Goal: Task Accomplishment & Management: Manage account settings

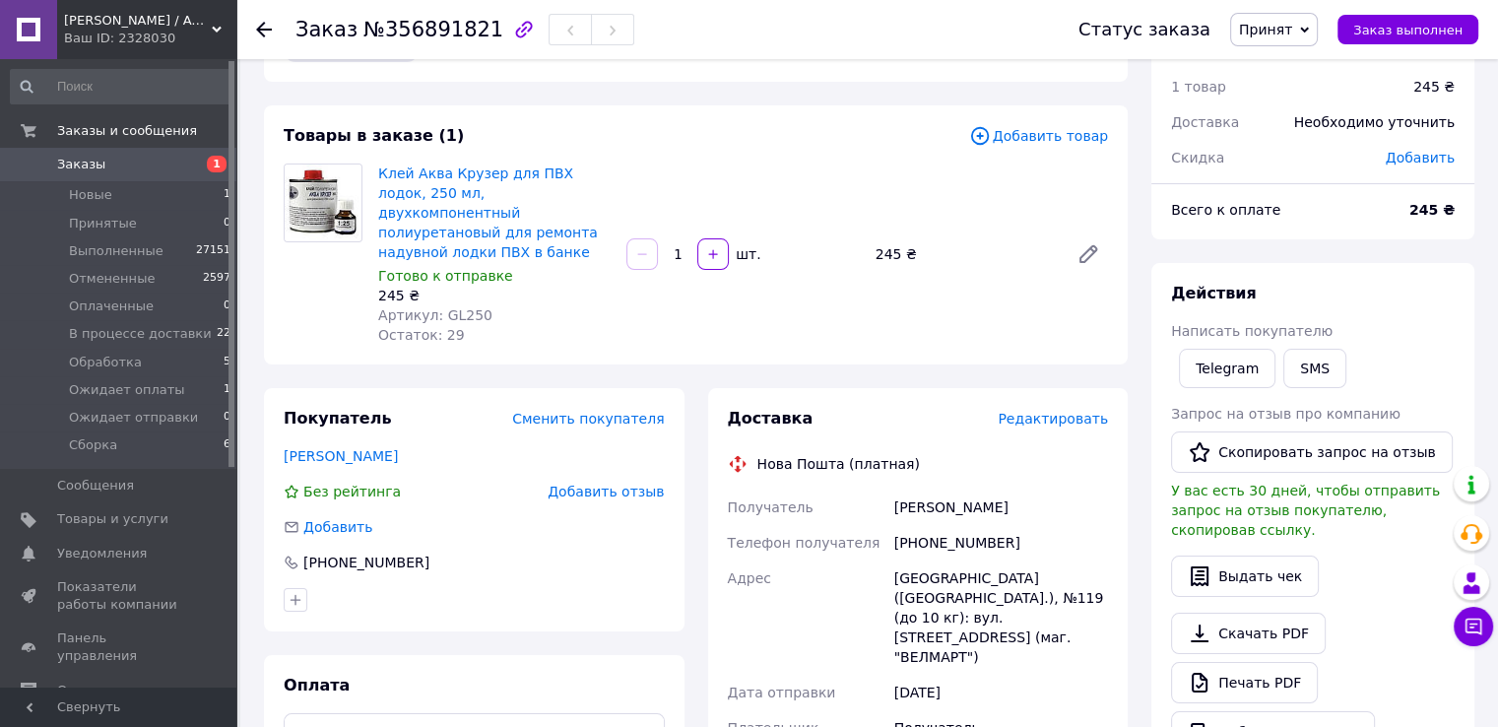
scroll to position [98, 0]
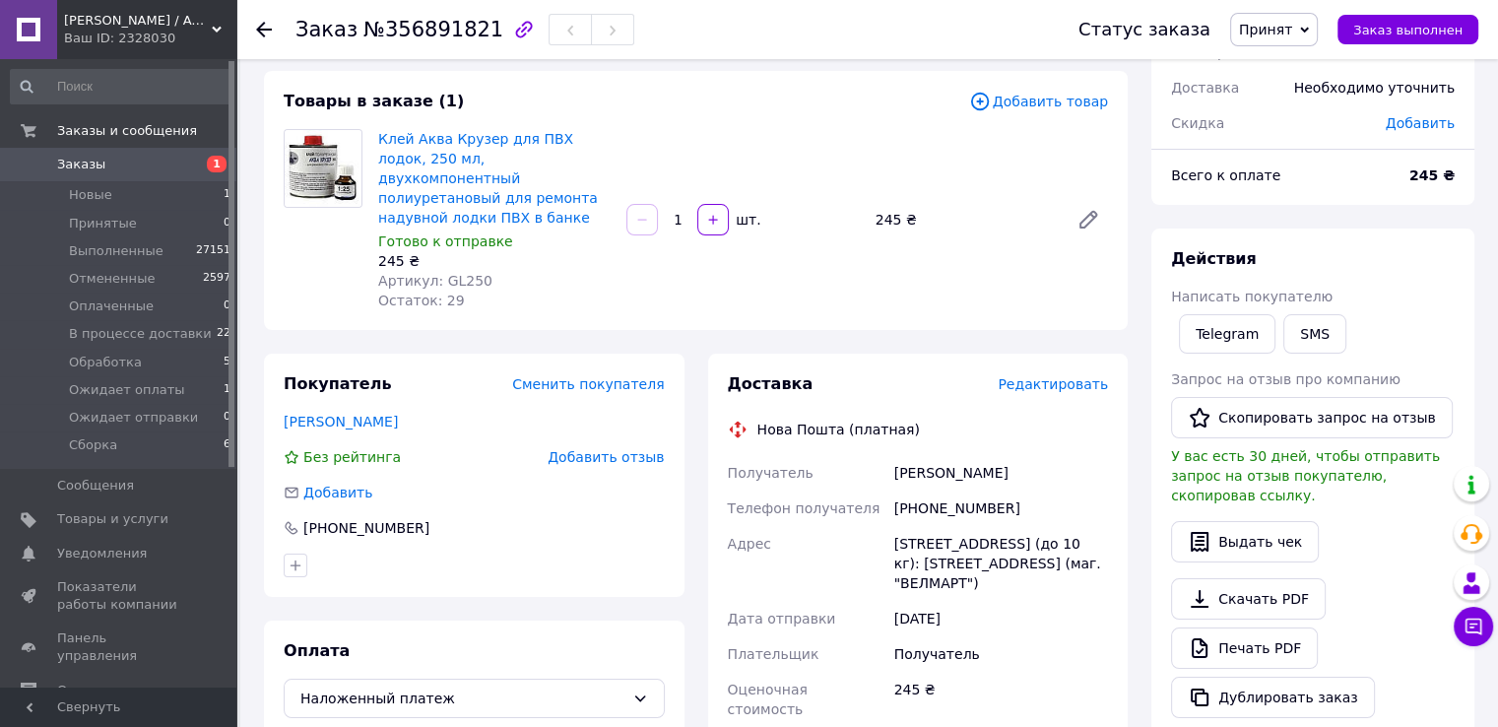
click at [81, 164] on span "Заказы" at bounding box center [81, 165] width 48 height 18
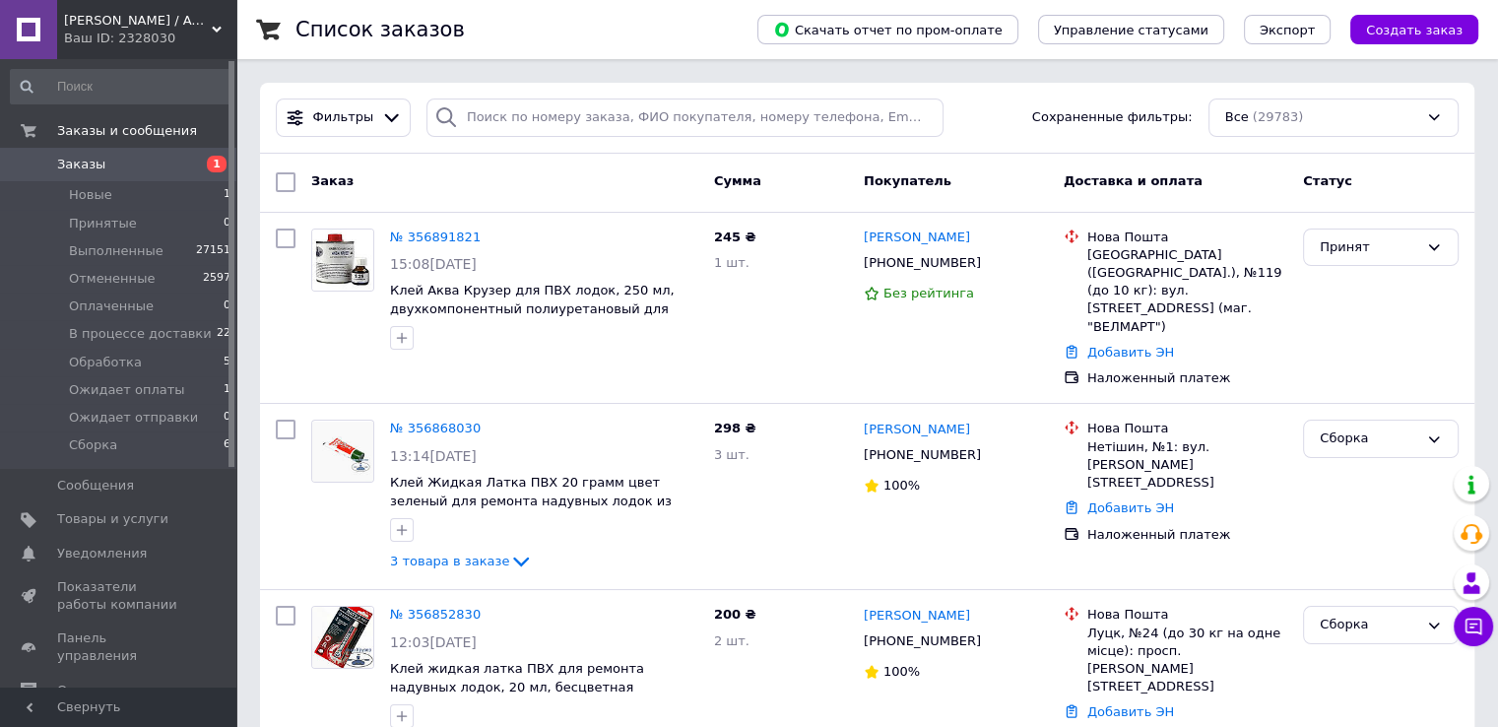
click at [985, 267] on icon at bounding box center [993, 264] width 16 height 16
click at [1349, 338] on div "Принят" at bounding box center [1380, 308] width 171 height 175
click at [485, 232] on icon at bounding box center [493, 237] width 16 height 16
click at [1339, 330] on div "Принят" at bounding box center [1380, 308] width 171 height 175
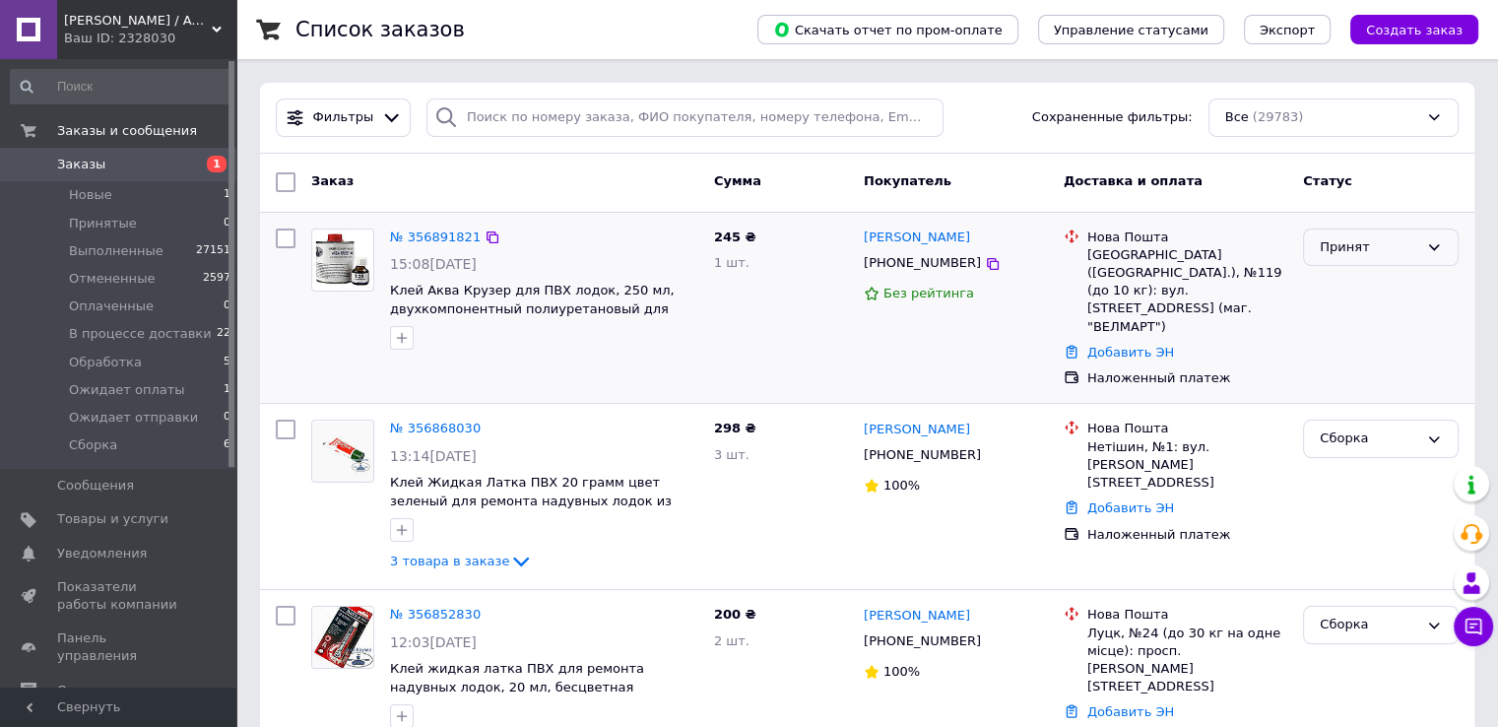
click at [1394, 242] on div "Принят" at bounding box center [1369, 247] width 98 height 21
click at [1349, 418] on li "Сборка" at bounding box center [1381, 436] width 154 height 36
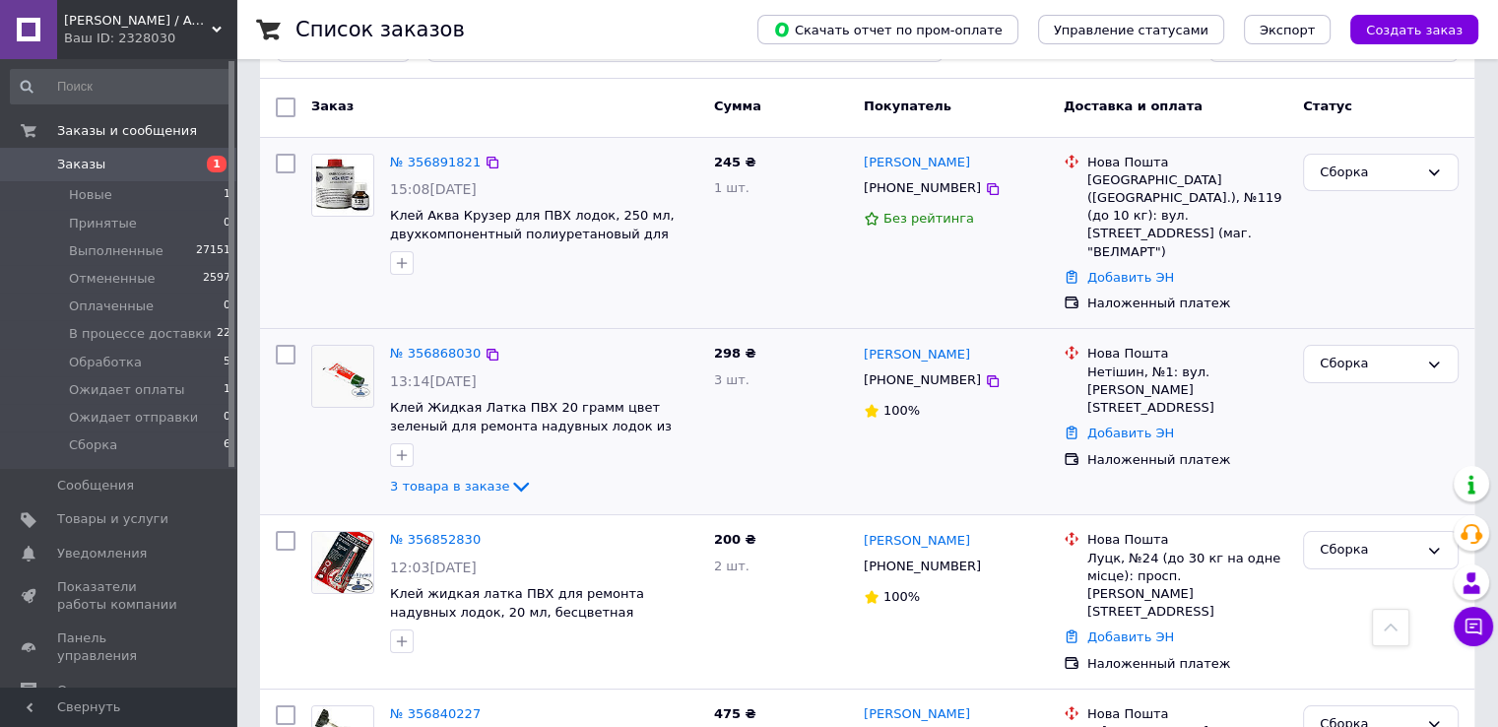
scroll to position [0, 0]
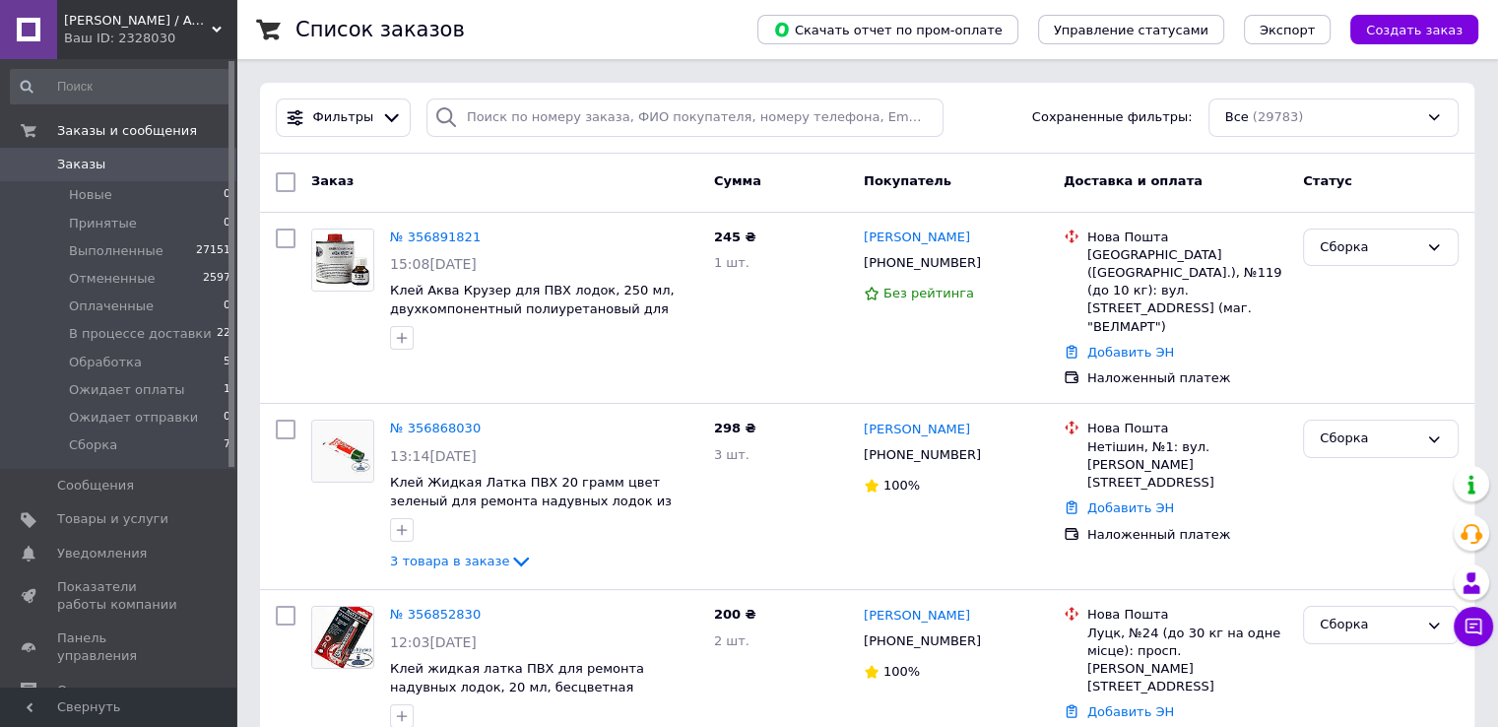
click at [98, 165] on span "Заказы" at bounding box center [119, 165] width 125 height 18
click at [96, 161] on span "Заказы" at bounding box center [81, 165] width 48 height 18
click at [518, 8] on div "Список заказов" at bounding box center [506, 29] width 422 height 59
click at [90, 166] on span "Заказы" at bounding box center [81, 165] width 48 height 18
click at [102, 167] on span "Заказы" at bounding box center [119, 165] width 125 height 18
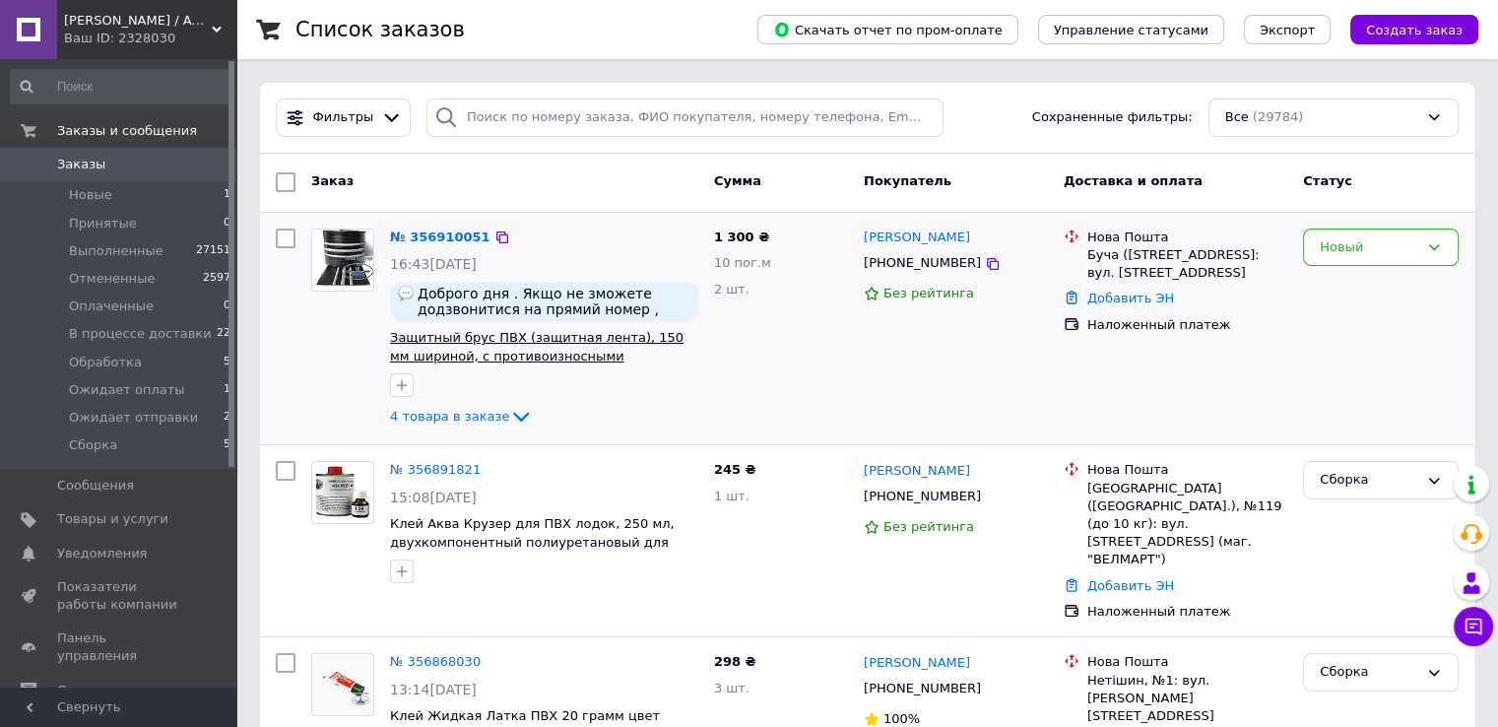
click at [485, 341] on span "Защитный брус ПВХ (защитная лента), 150 мм шириной, с противоизносными вставкам…" at bounding box center [536, 355] width 293 height 51
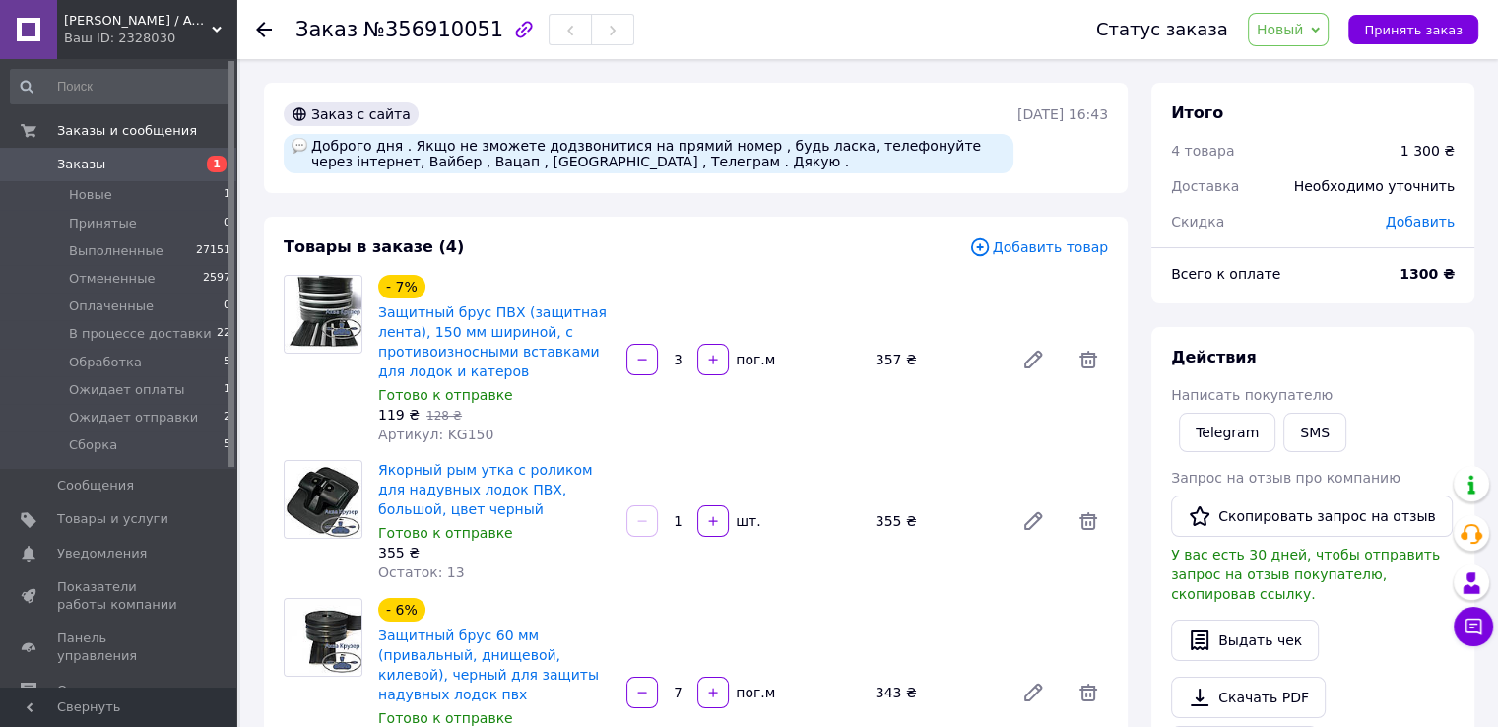
click at [1313, 40] on span "Новый" at bounding box center [1289, 29] width 82 height 33
click at [1291, 74] on li "Принят" at bounding box center [1330, 69] width 162 height 30
click at [268, 391] on div "Товары в заказе (4) Добавить товар - 7% Защитный брус ПВХ (защитная лента), 150…" at bounding box center [696, 628] width 864 height 822
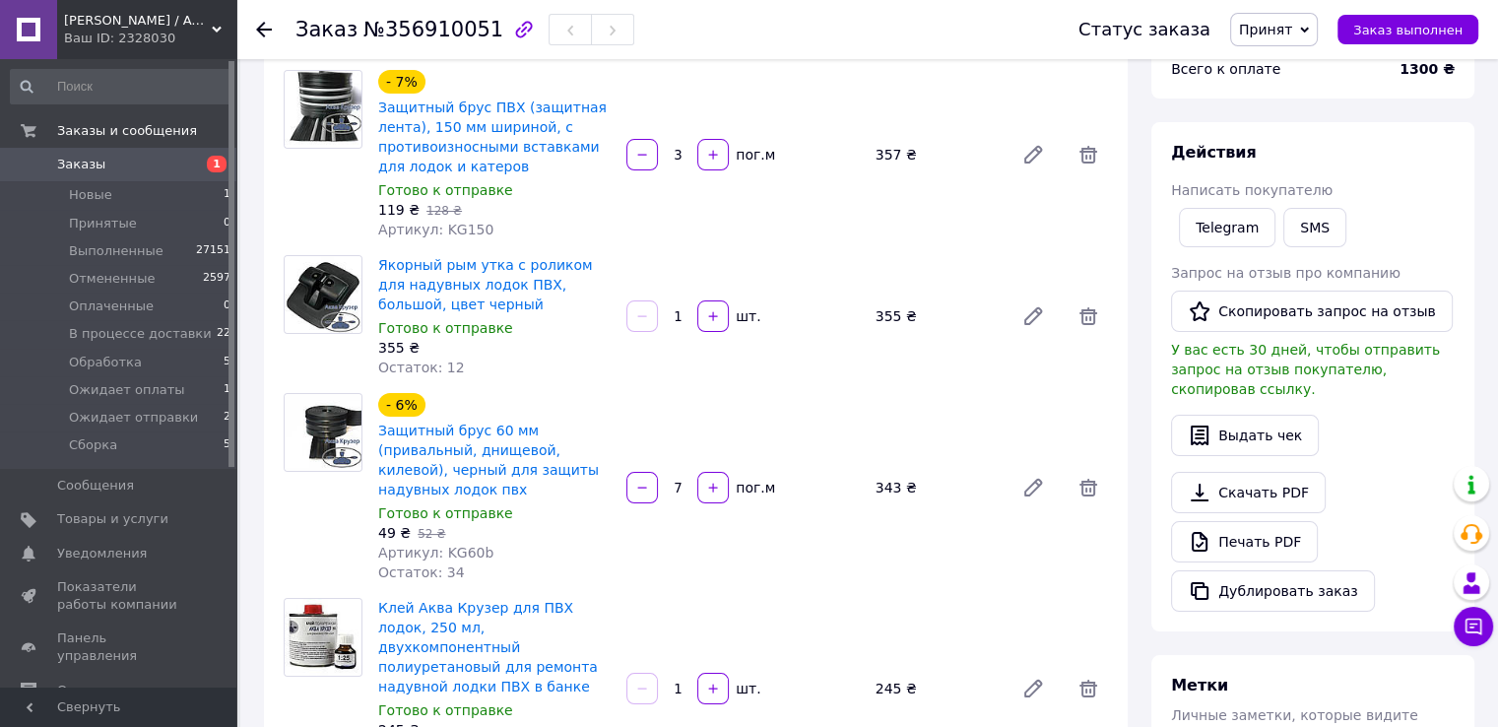
scroll to position [98, 0]
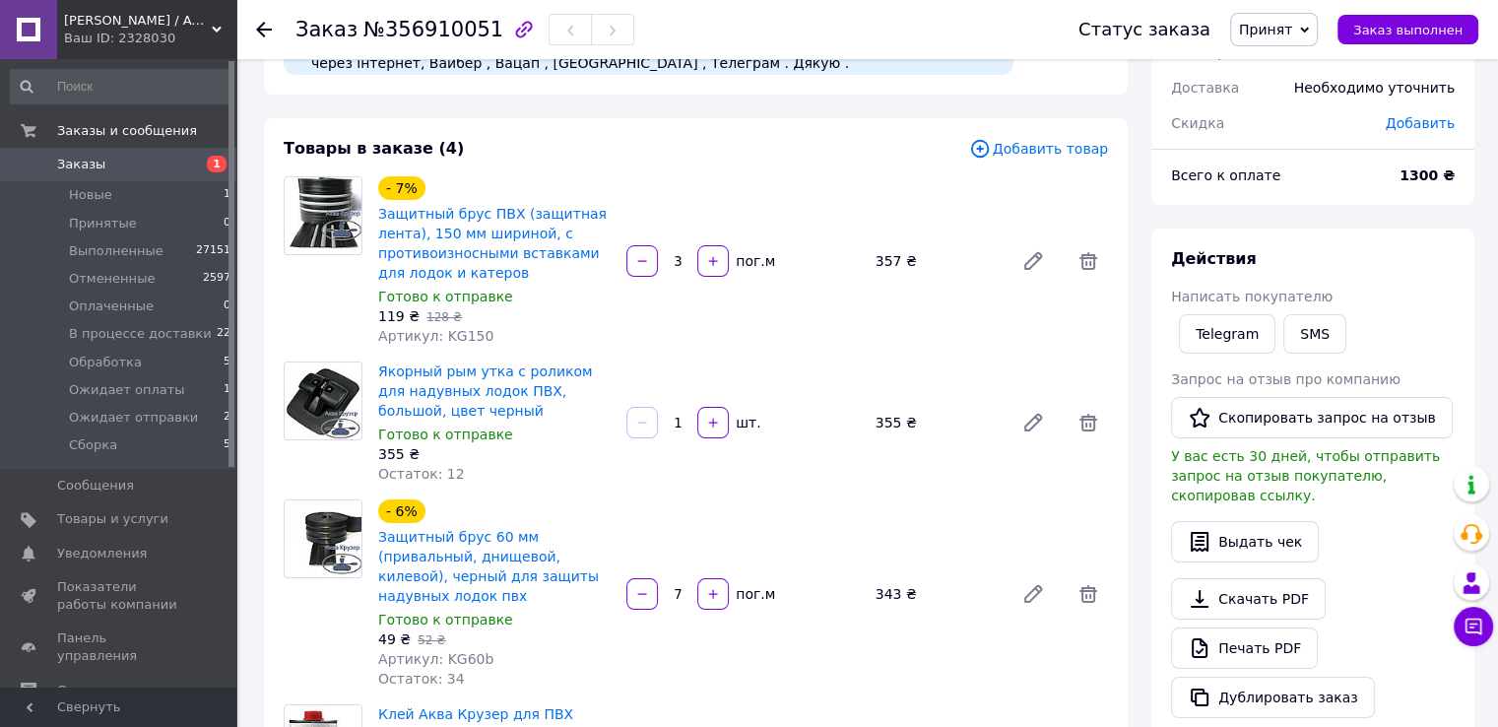
click at [76, 170] on span "Заказы" at bounding box center [81, 165] width 48 height 18
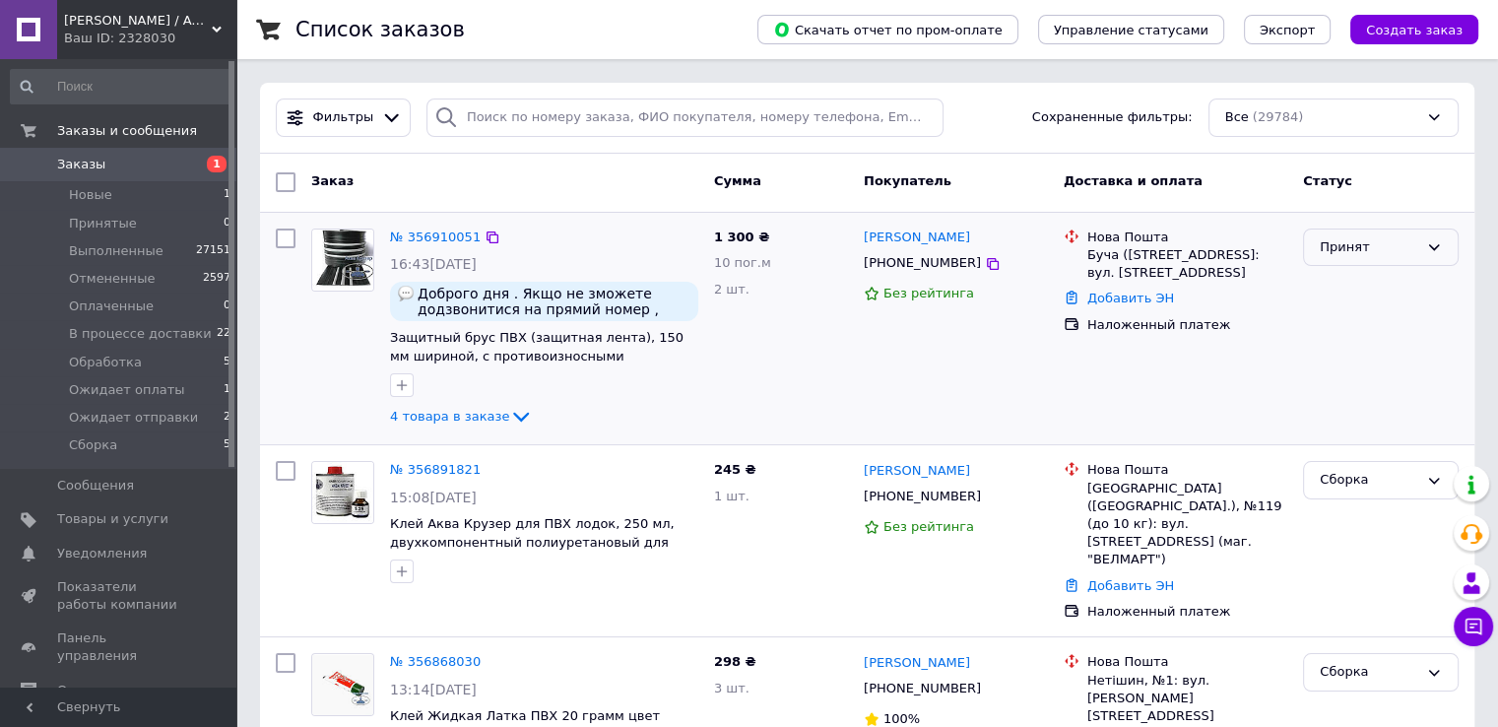
click at [1347, 249] on div "Принят" at bounding box center [1369, 247] width 98 height 21
click at [1347, 418] on li "Сборка" at bounding box center [1381, 436] width 154 height 36
click at [1286, 368] on div "Нова Пошта Буча (Київська обл., Бучанський р-н.), №1: вул. Депутатська, 34 Доба…" at bounding box center [1175, 329] width 239 height 217
click at [985, 265] on icon at bounding box center [993, 264] width 16 height 16
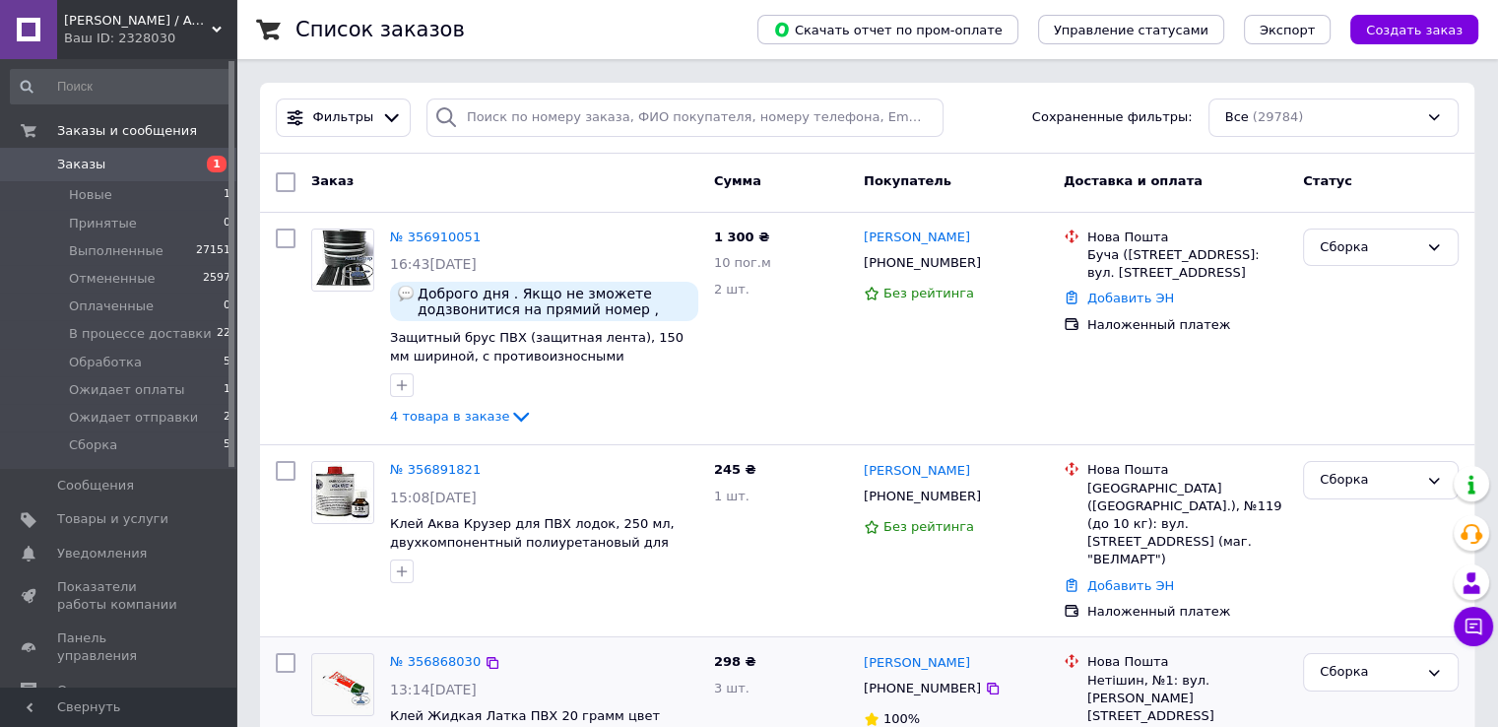
click at [826, 671] on div "298 ₴ 3 шт." at bounding box center [781, 729] width 150 height 169
click at [1364, 371] on div "Сборка" at bounding box center [1380, 329] width 171 height 217
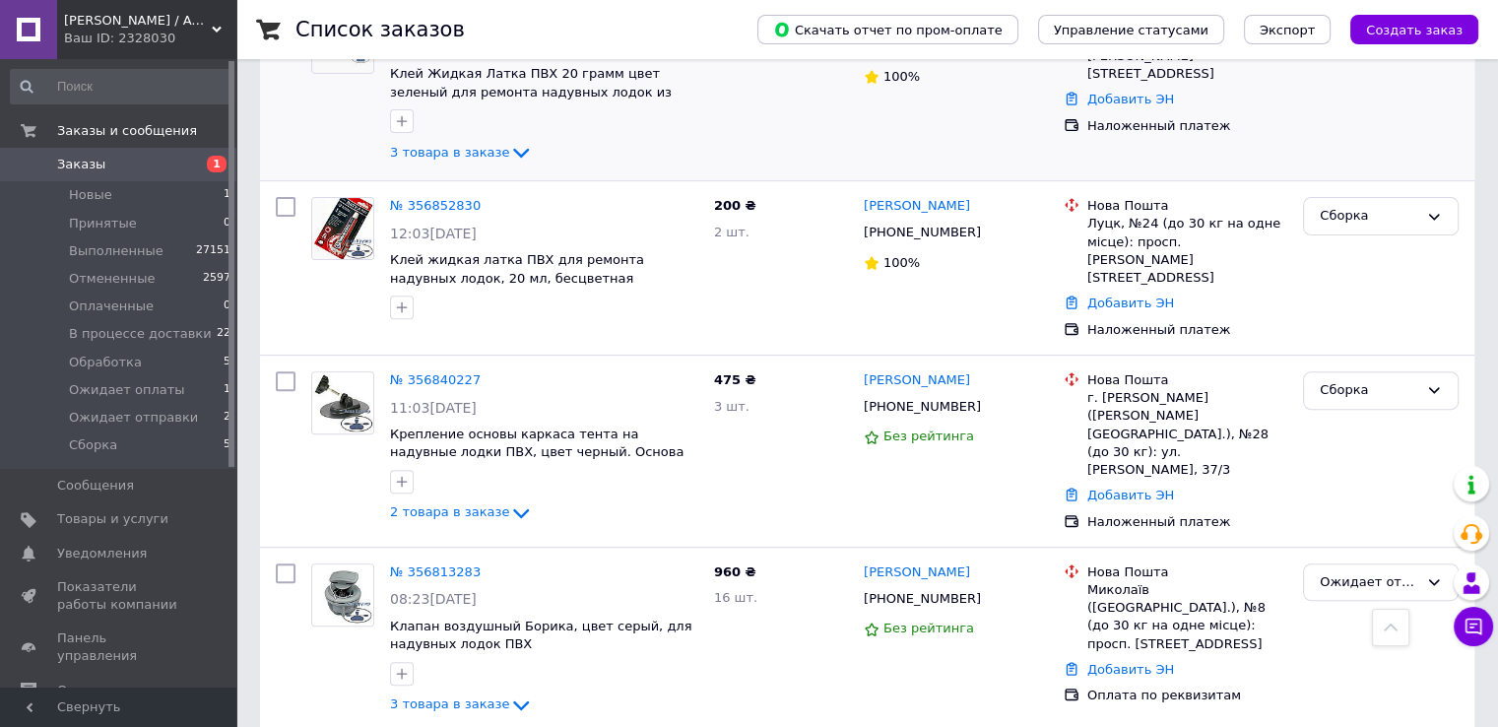
scroll to position [689, 0]
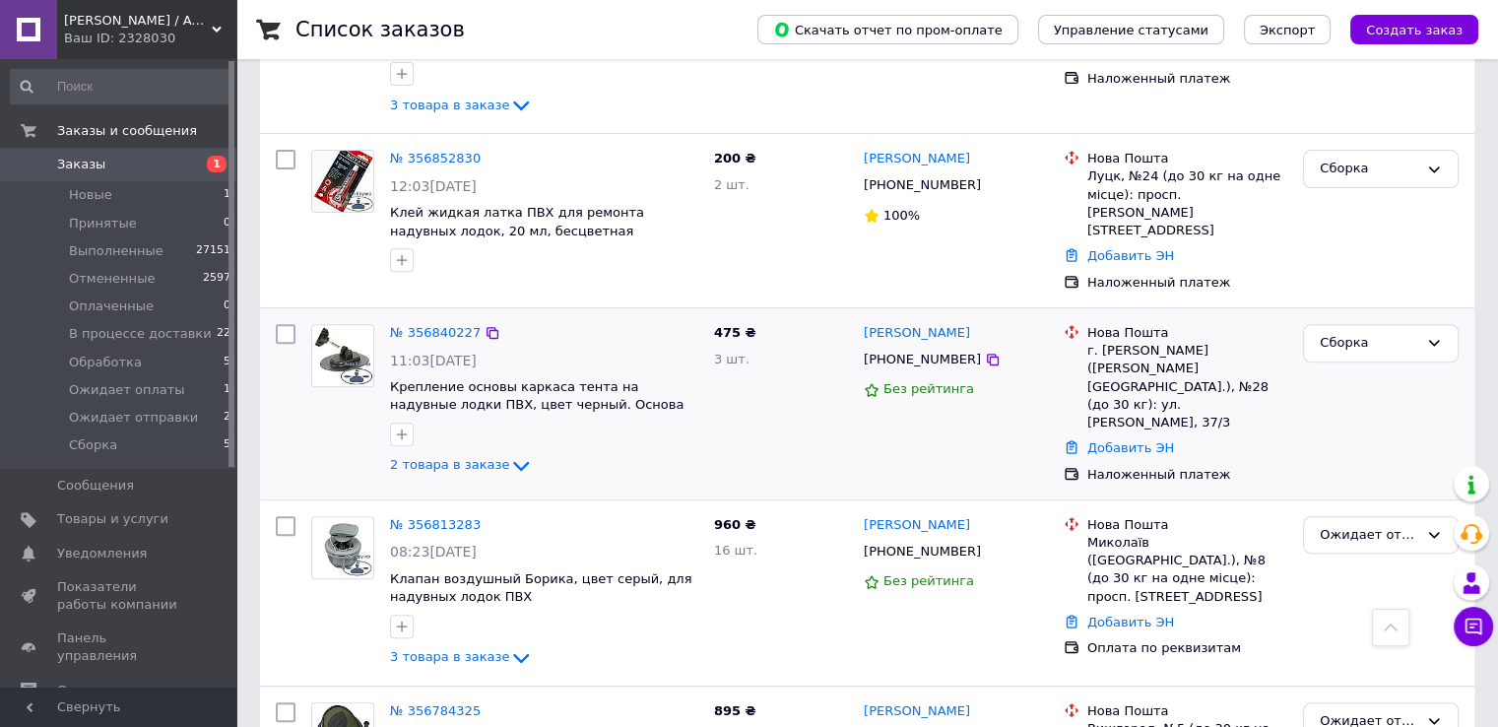
click at [1324, 391] on div "Сборка" at bounding box center [1380, 403] width 171 height 175
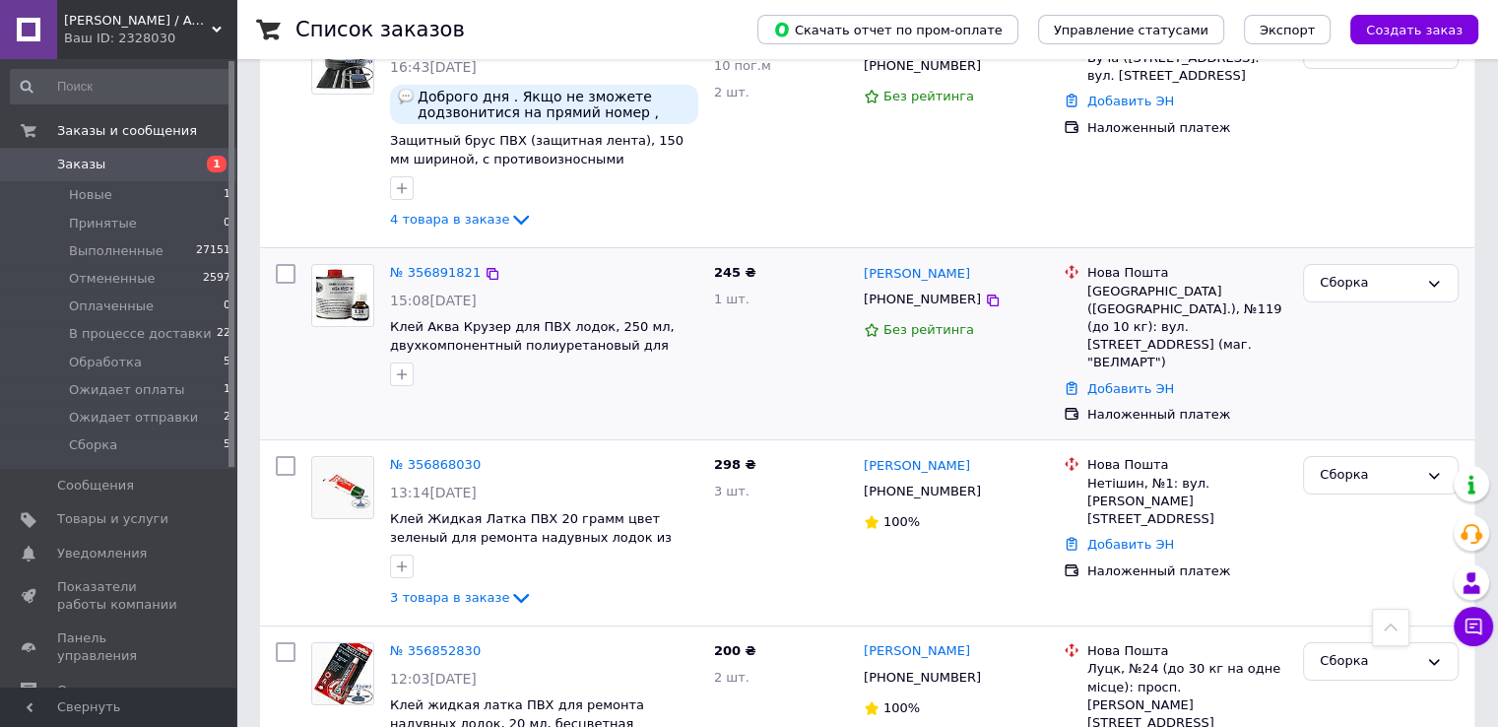
scroll to position [0, 0]
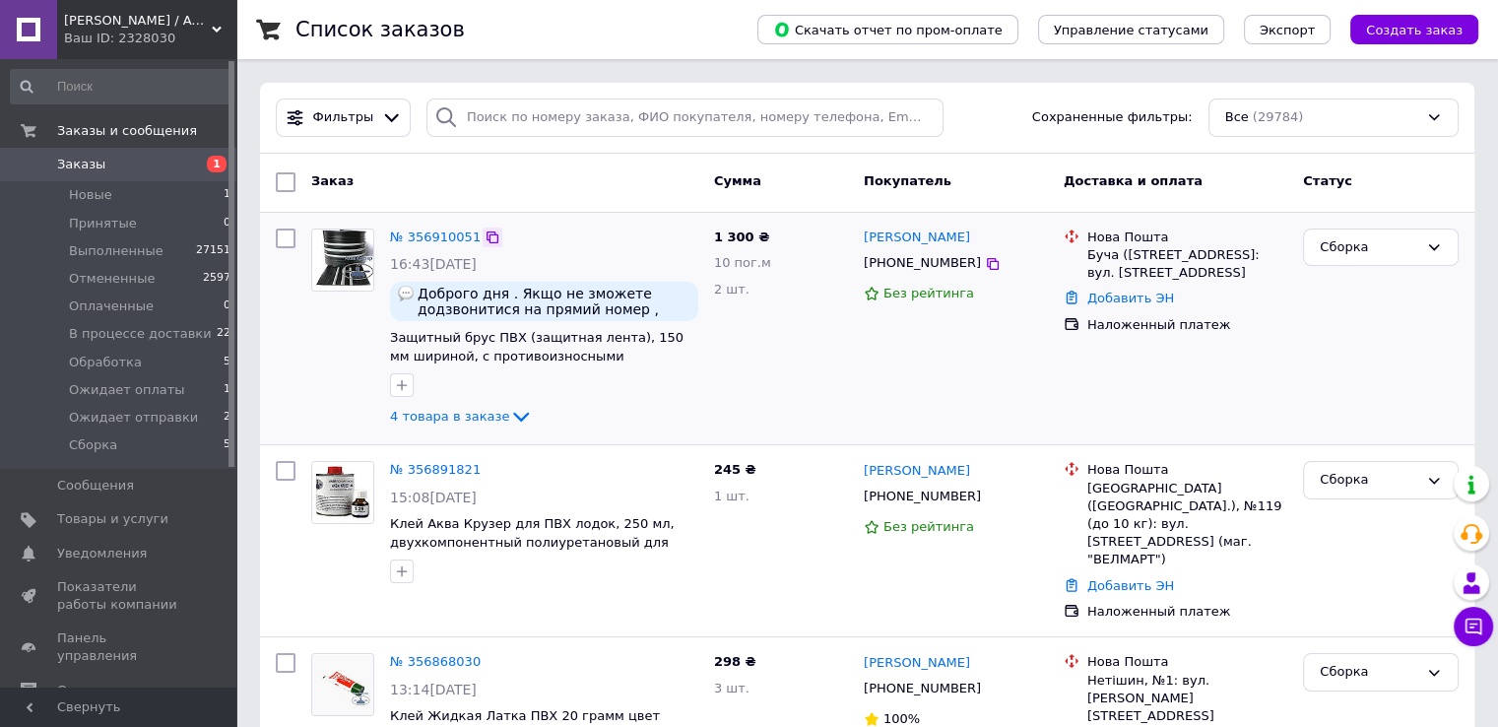
click at [487, 236] on icon at bounding box center [493, 237] width 12 height 12
click at [1308, 387] on div "Сборка" at bounding box center [1380, 329] width 171 height 217
click at [419, 348] on span "Защитный брус ПВХ (защитная лента), 150 мм шириной, с противоизносными вставкам…" at bounding box center [536, 355] width 293 height 51
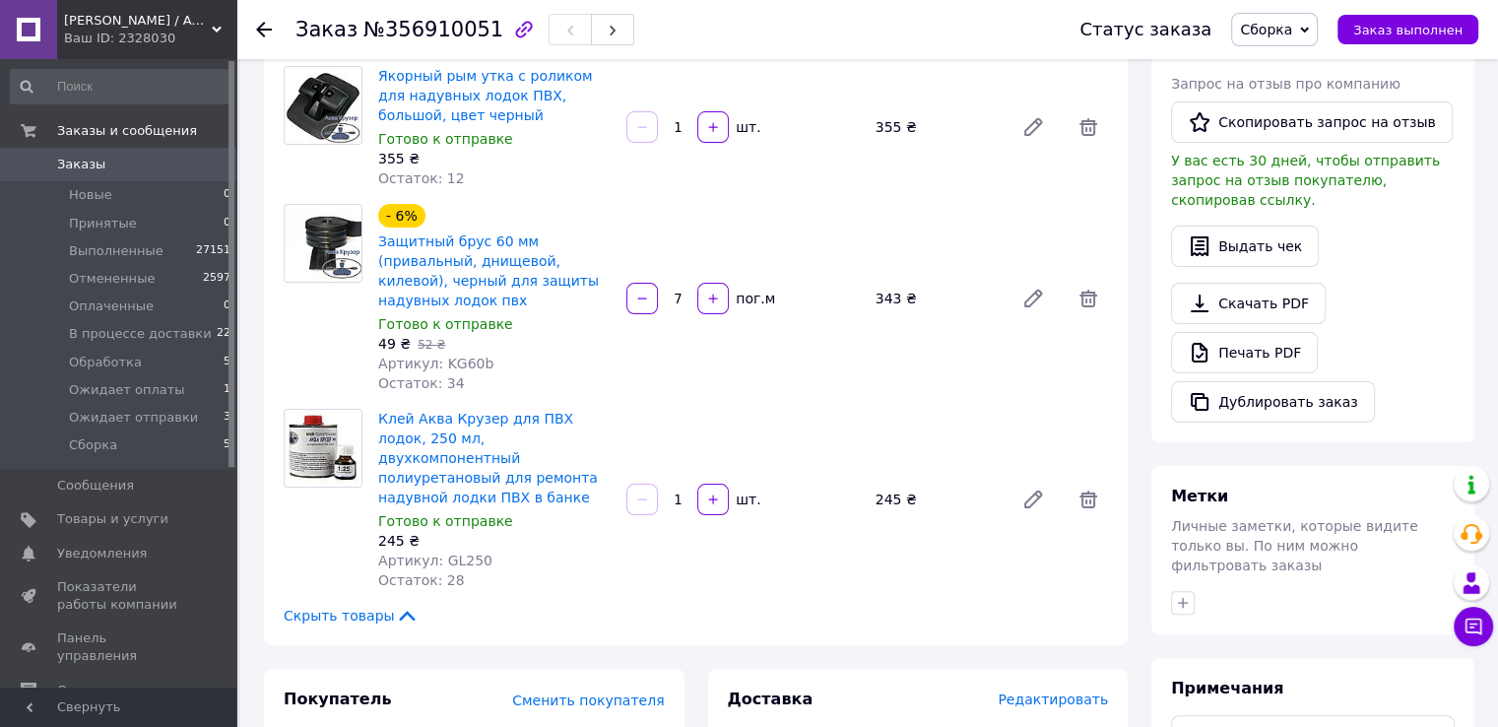
scroll to position [591, 0]
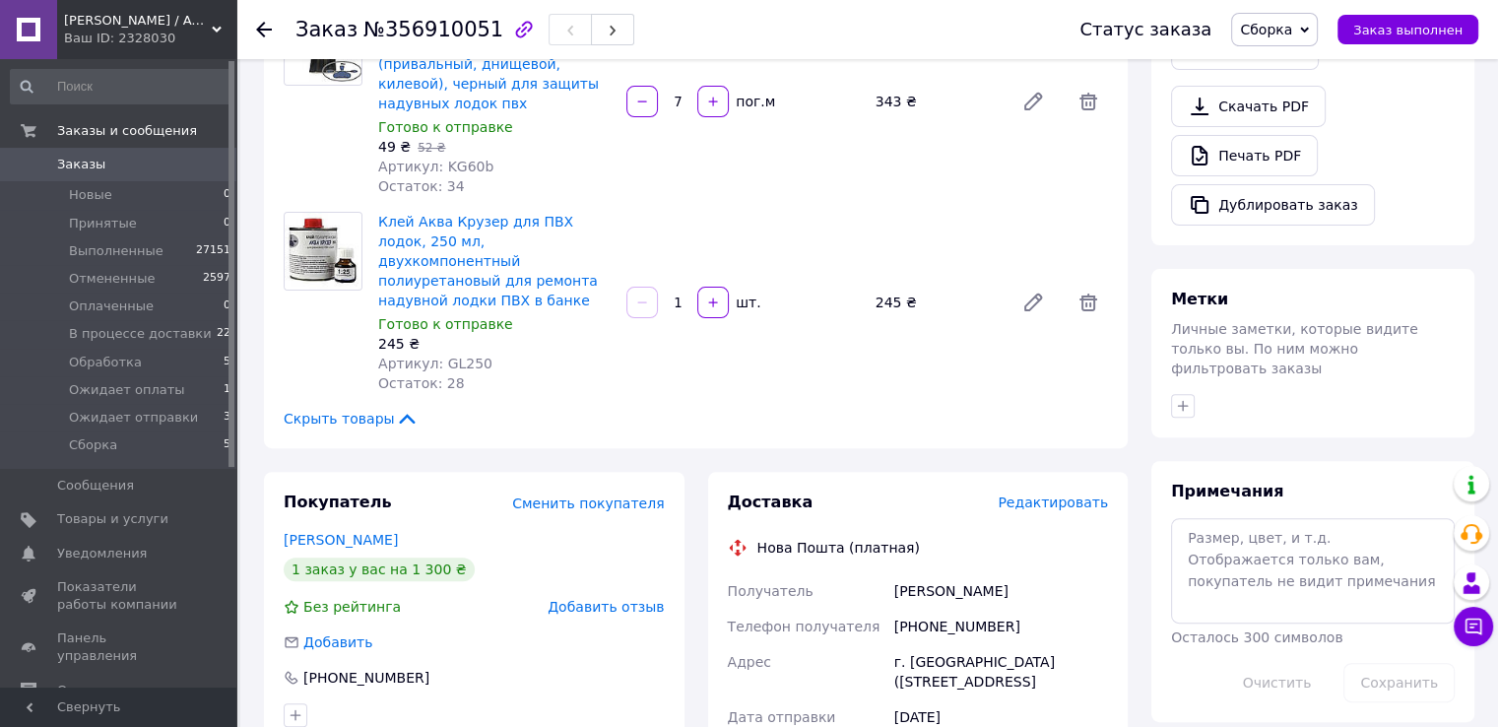
click at [79, 167] on span "Заказы" at bounding box center [81, 165] width 48 height 18
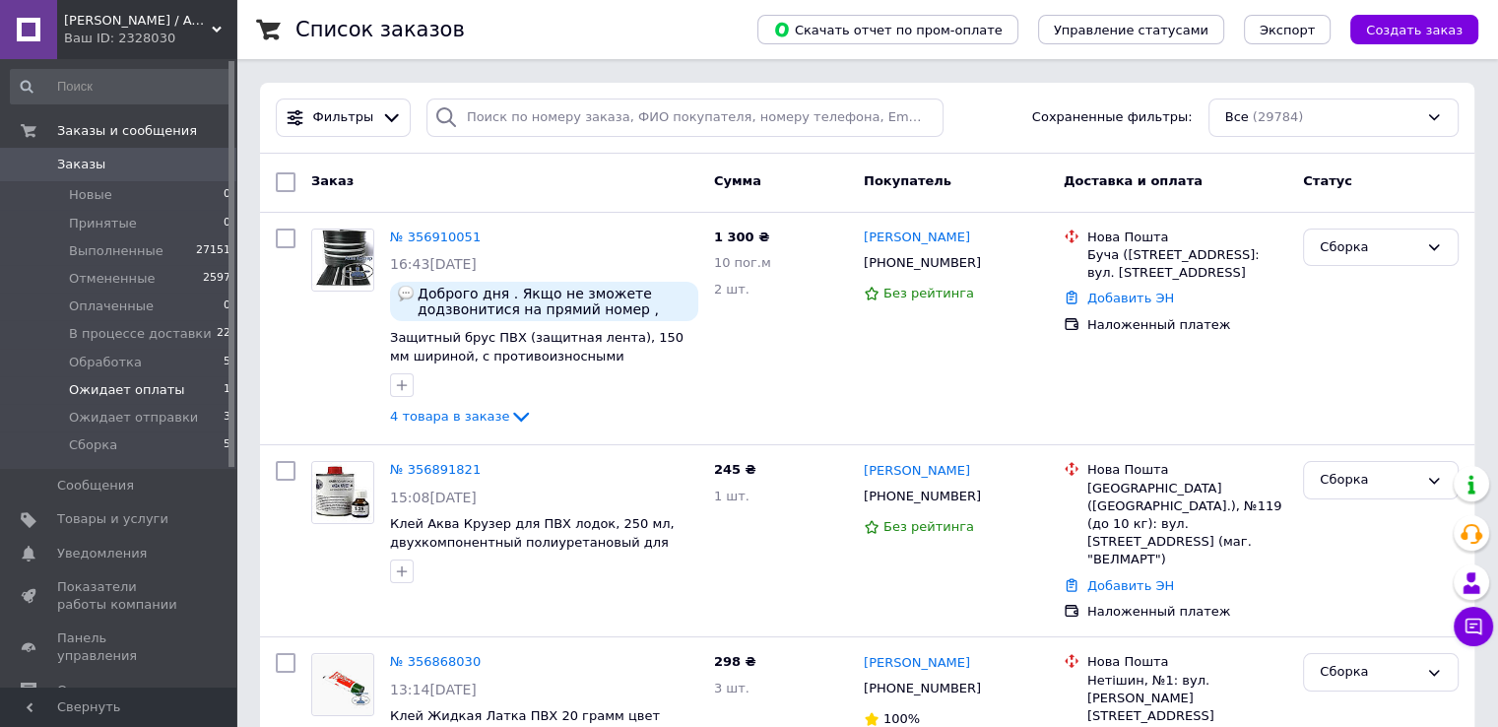
click at [139, 393] on span "Ожидает оплаты" at bounding box center [127, 390] width 116 height 18
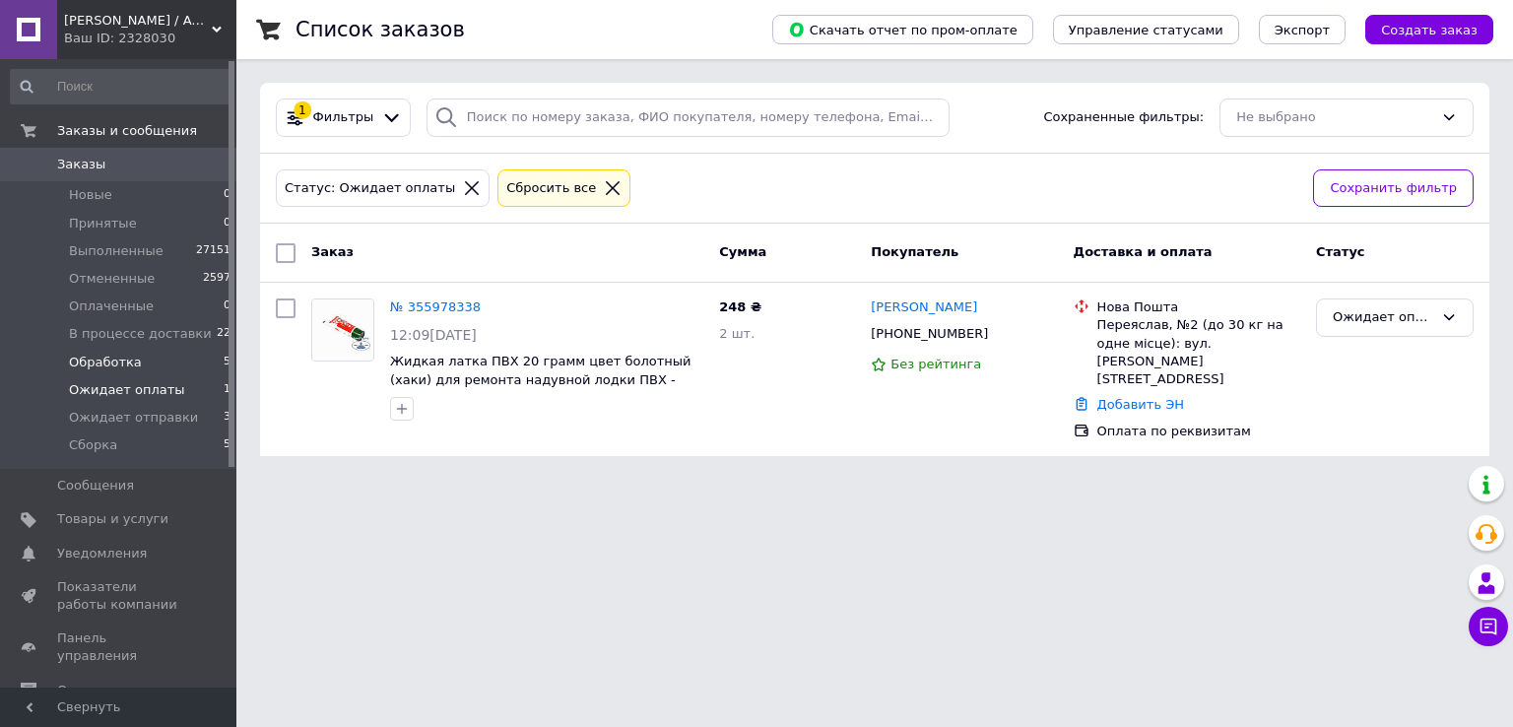
click at [118, 367] on span "Обработка" at bounding box center [105, 363] width 73 height 18
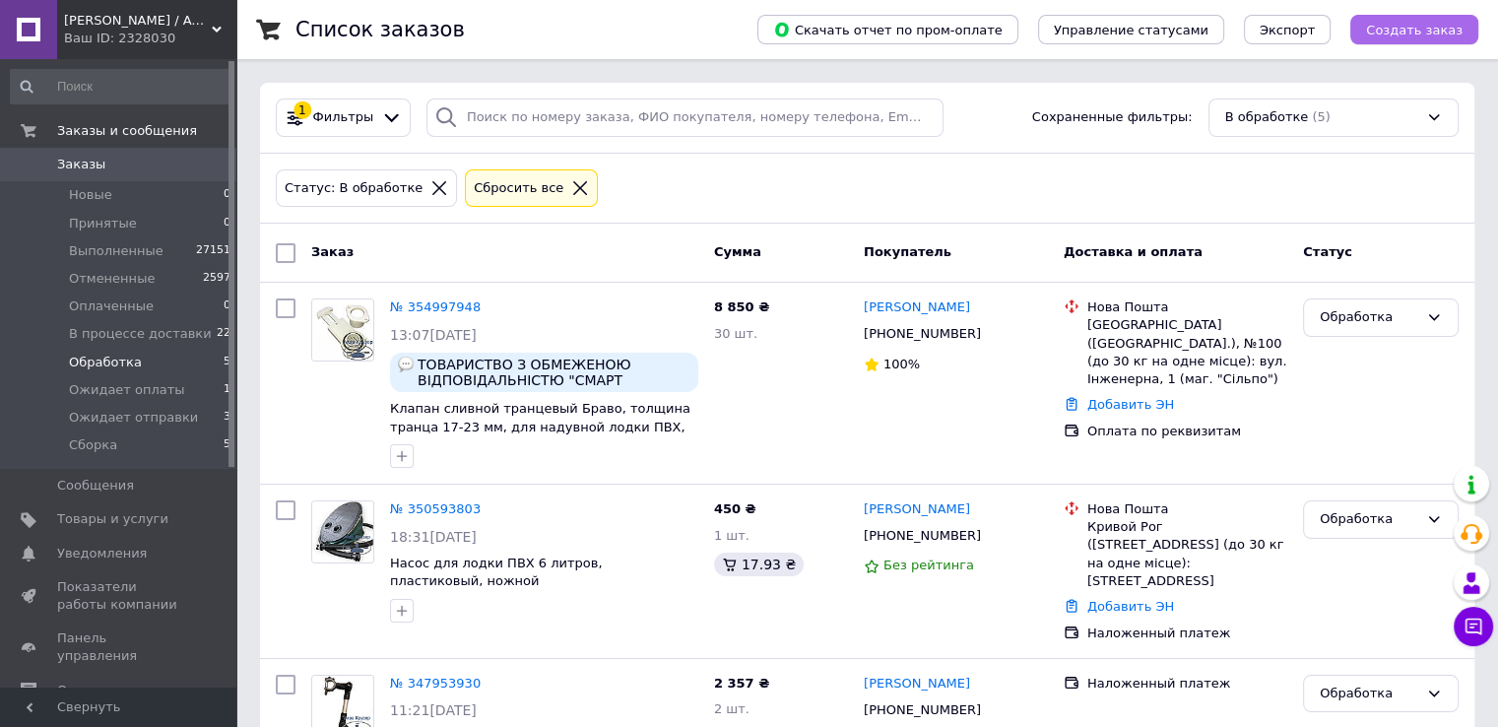
click at [1424, 36] on span "Создать заказ" at bounding box center [1414, 30] width 97 height 15
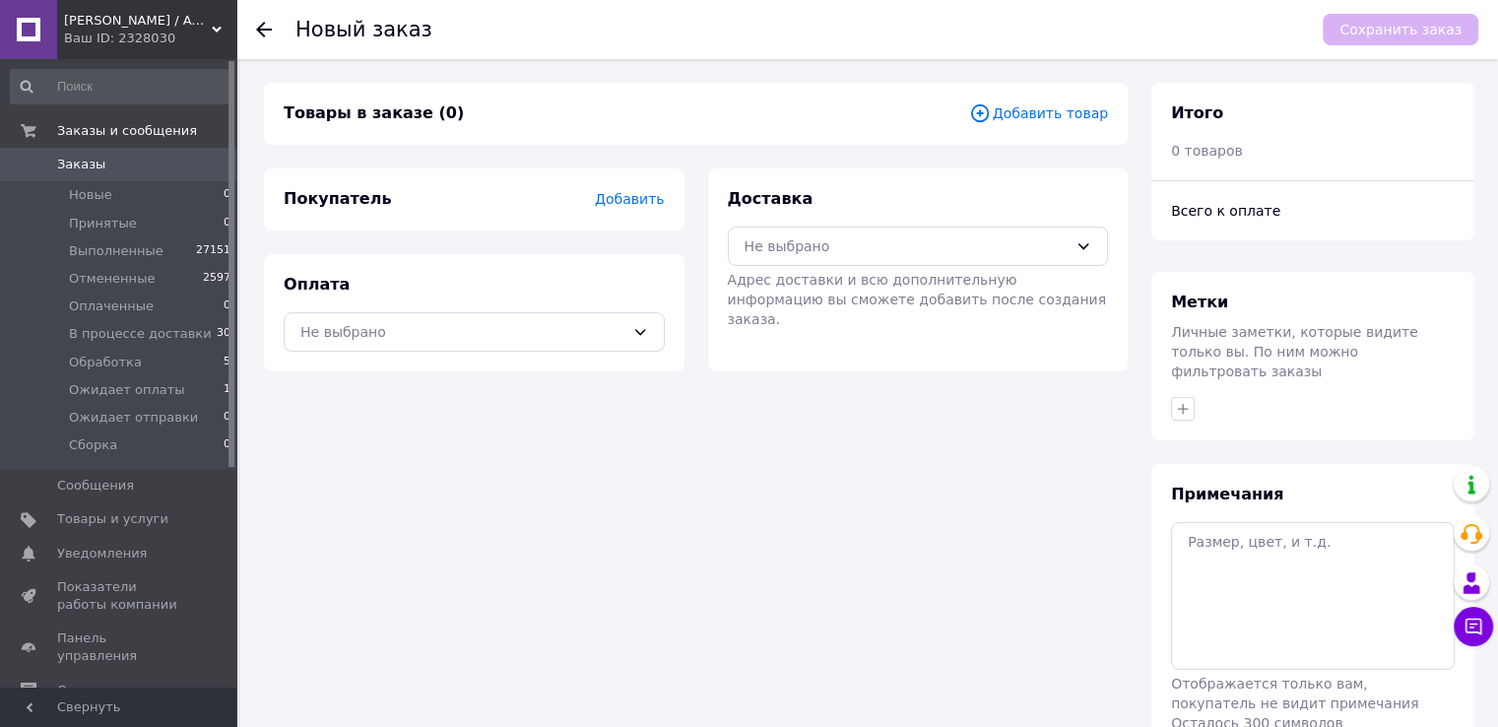
click at [1019, 118] on span "Добавить товар" at bounding box center [1038, 113] width 139 height 22
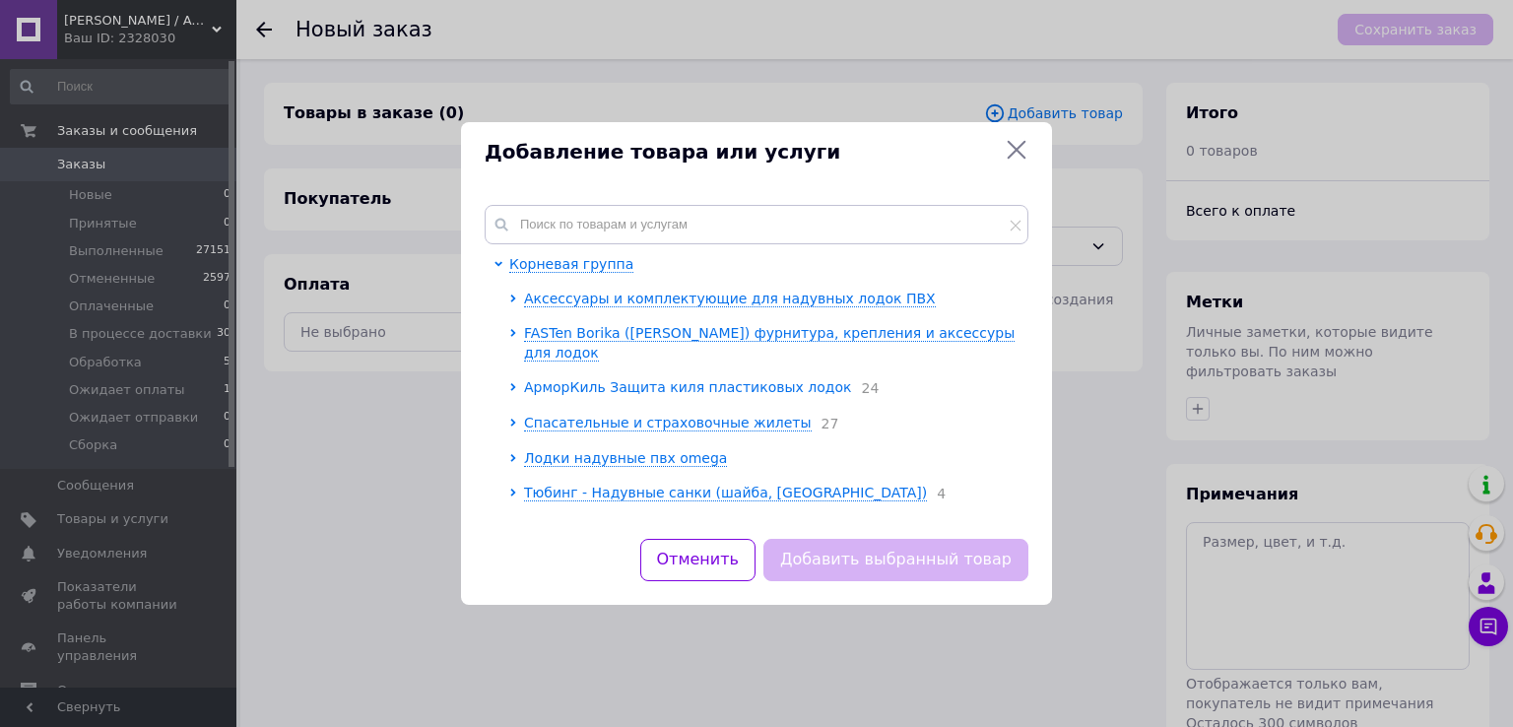
click at [512, 383] on icon at bounding box center [512, 387] width 5 height 8
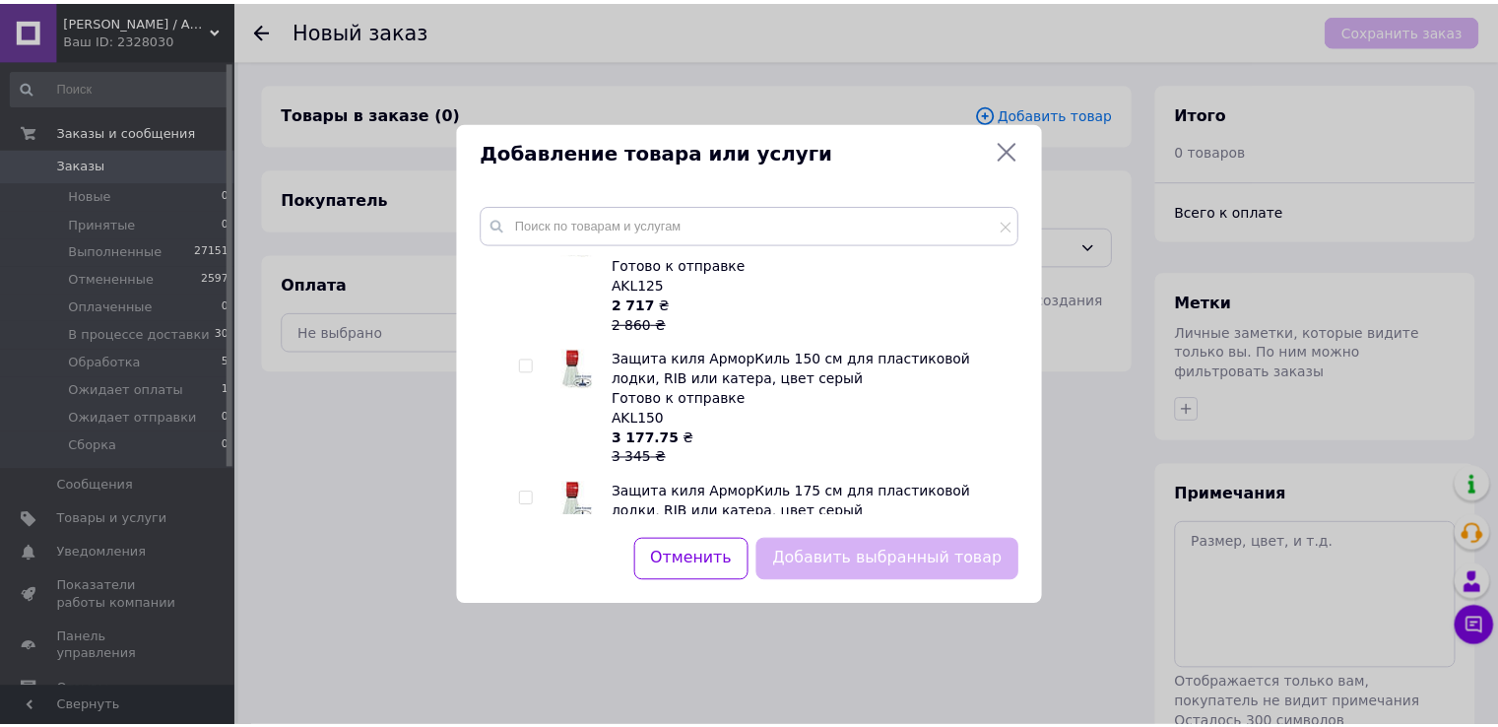
scroll to position [295, 0]
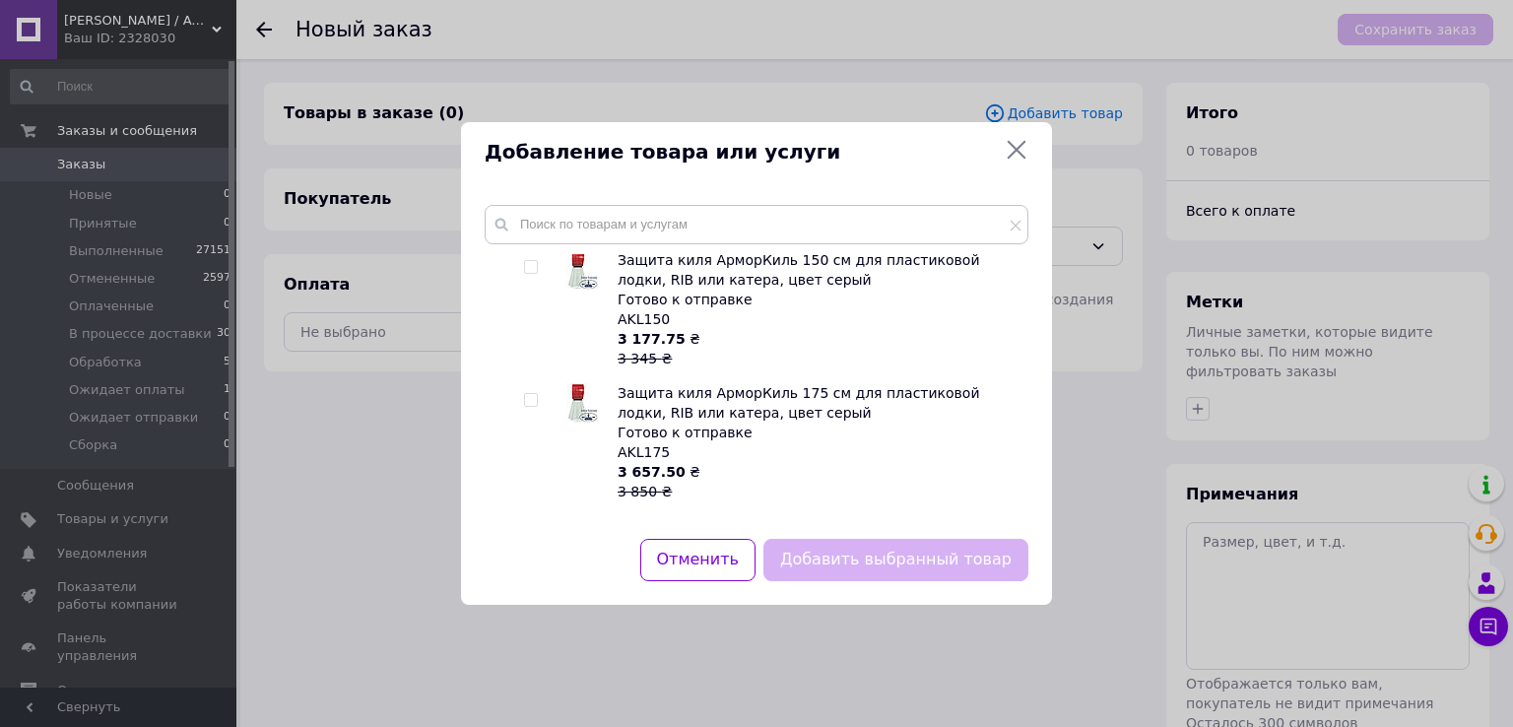
click at [531, 394] on input "checkbox" at bounding box center [530, 400] width 13 height 13
checkbox input "true"
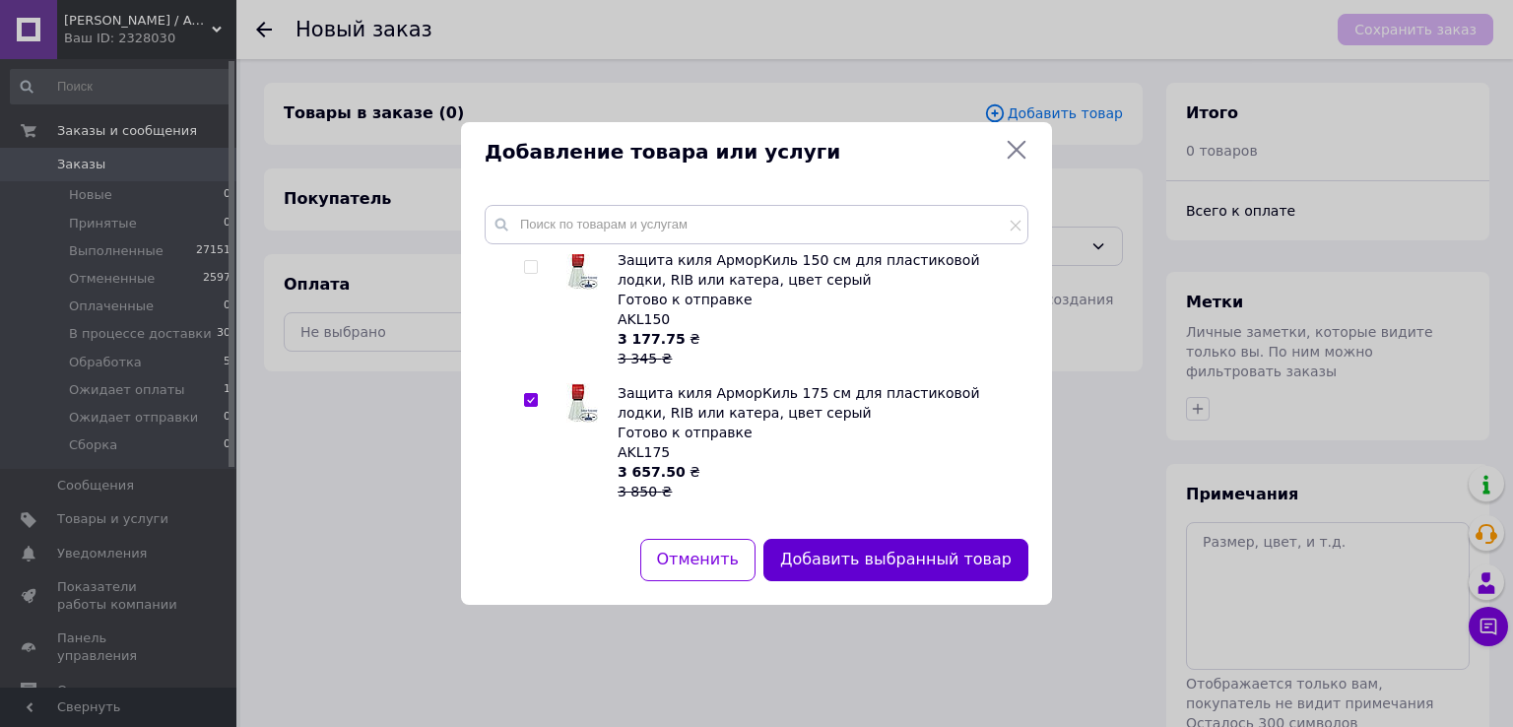
click at [850, 558] on button "Добавить выбранный товар" at bounding box center [895, 560] width 265 height 42
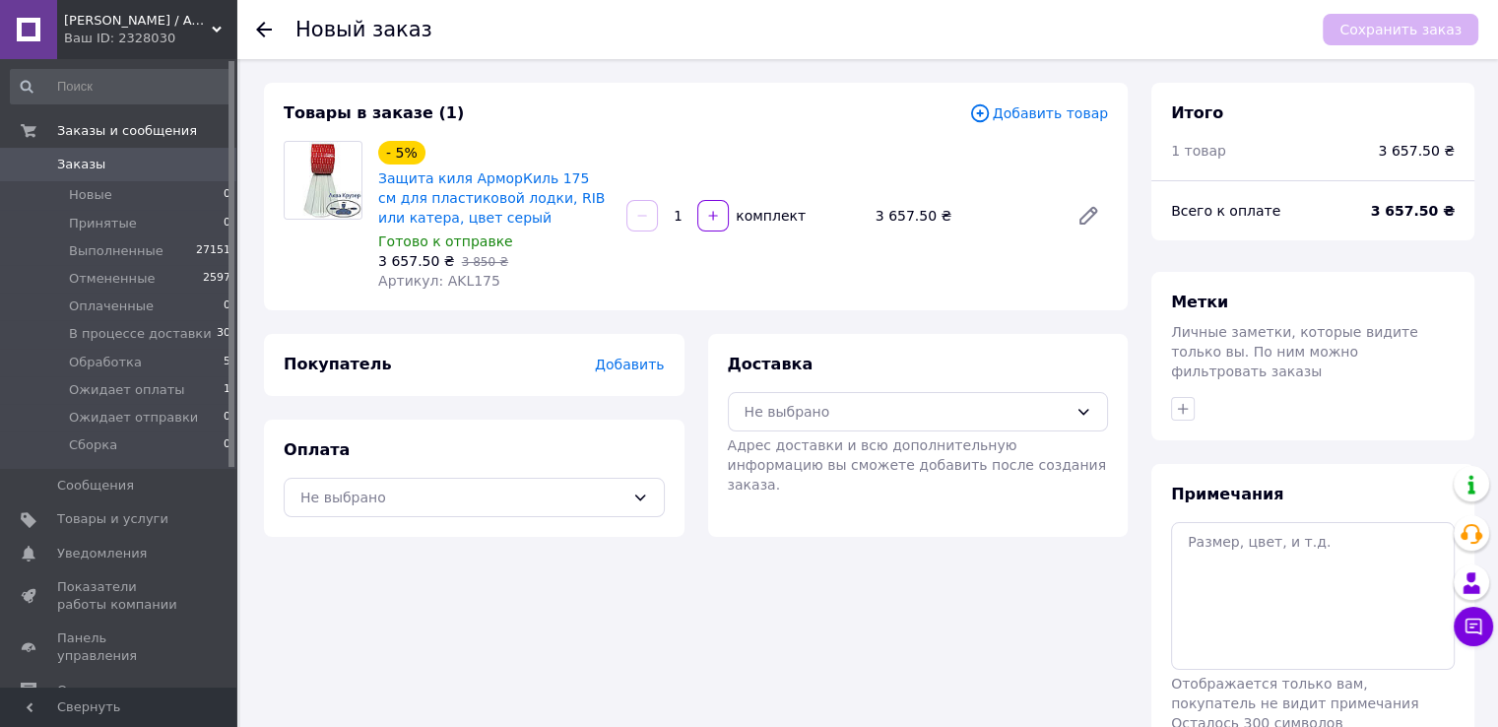
click at [659, 364] on span "Добавить" at bounding box center [629, 365] width 69 height 16
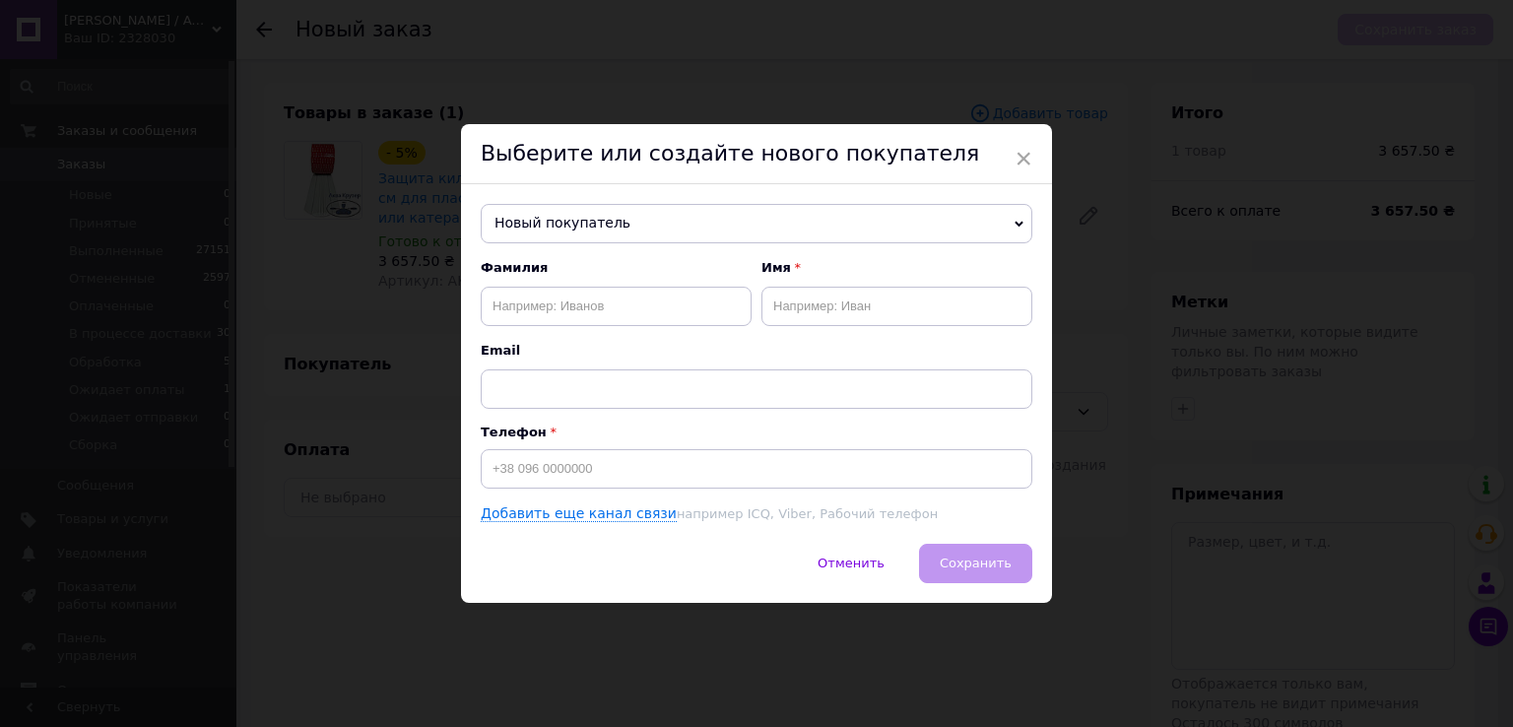
click at [683, 572] on div "Отменить   Сохранить" at bounding box center [756, 573] width 591 height 59
click at [522, 229] on span "Новый покупатель" at bounding box center [757, 223] width 552 height 39
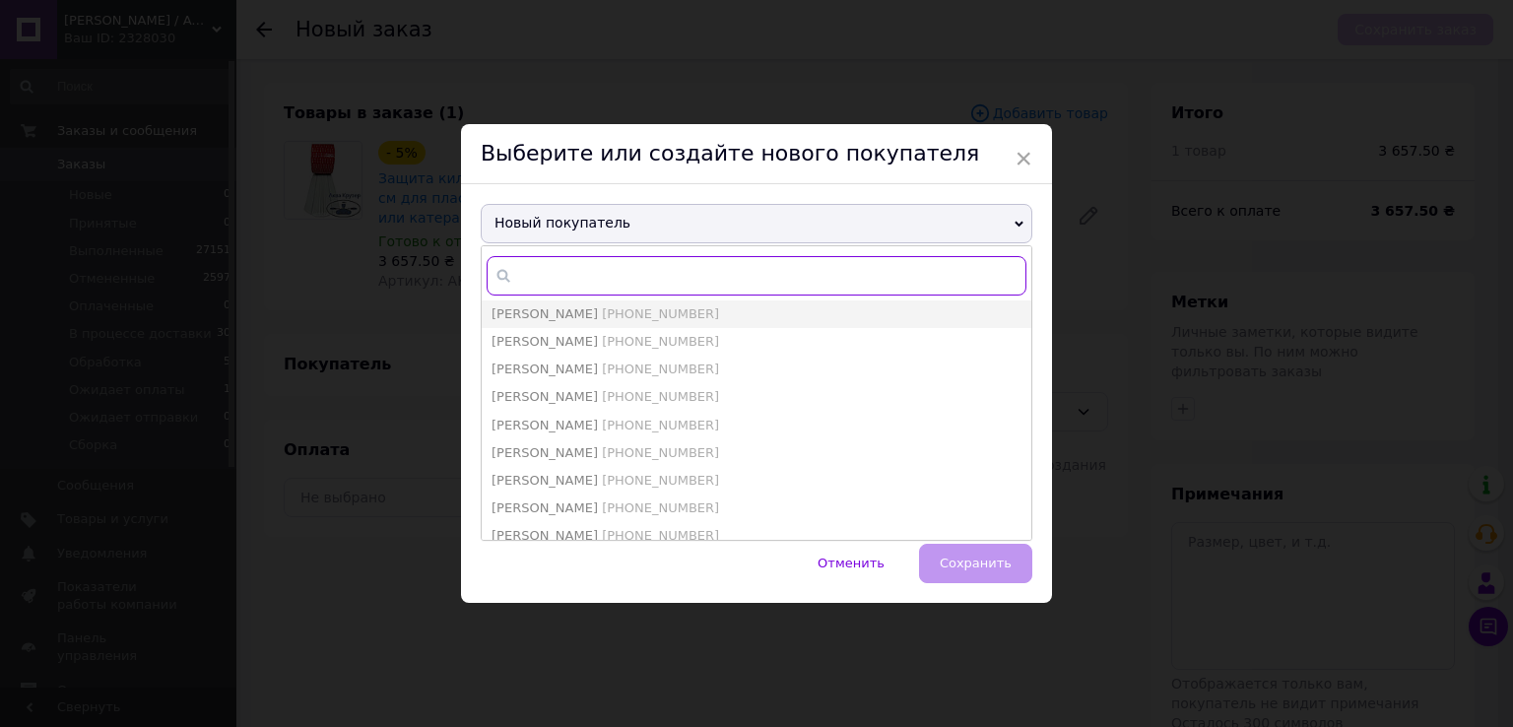
paste input "0965505959"
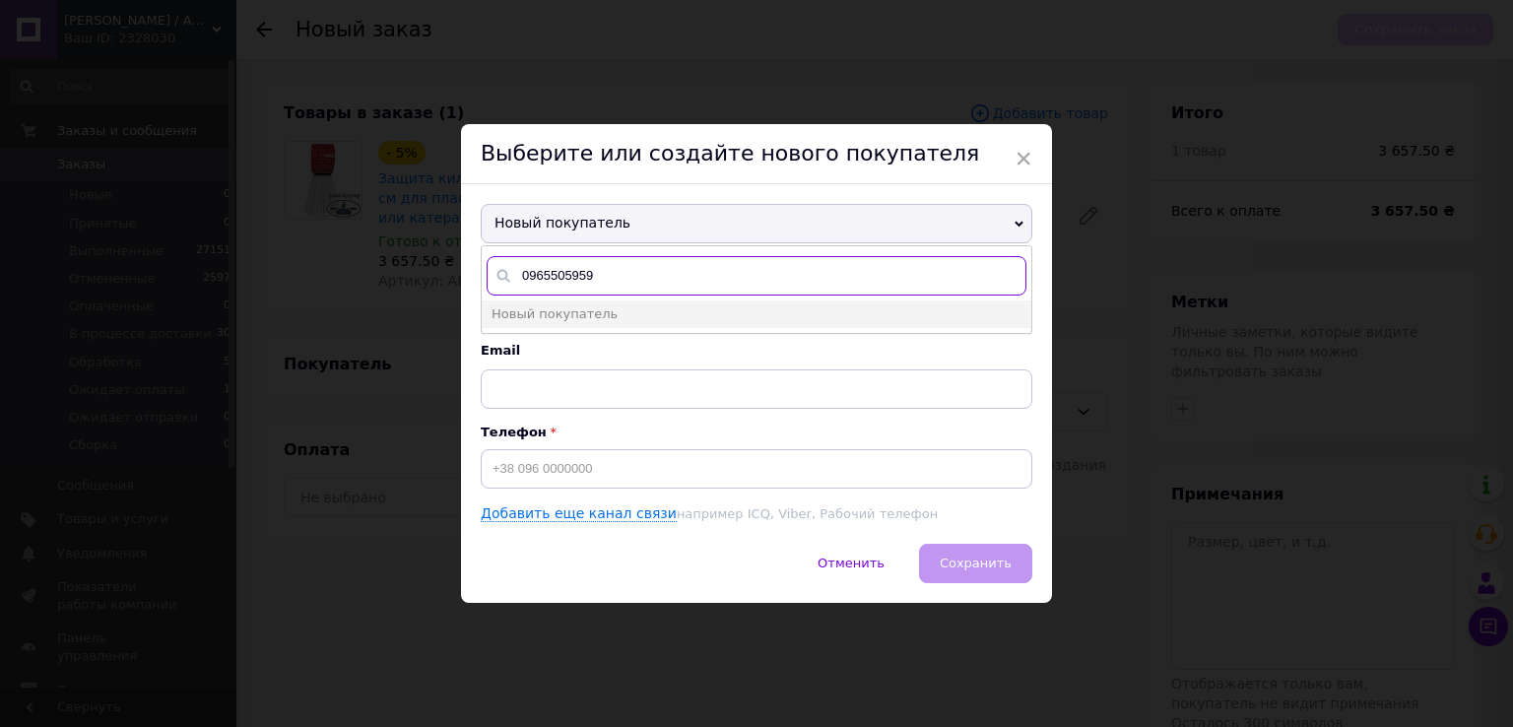
type input "0965505959"
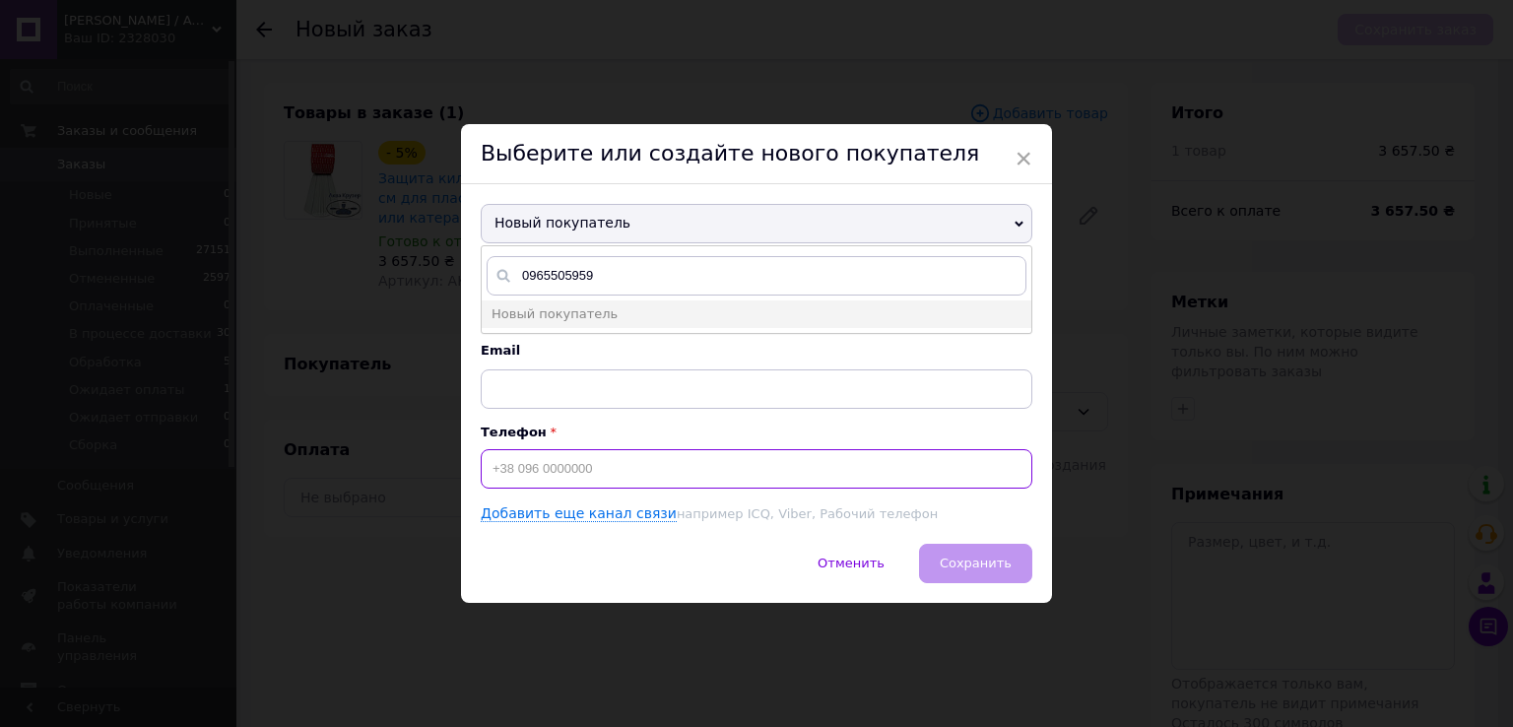
click at [552, 478] on input at bounding box center [757, 468] width 552 height 39
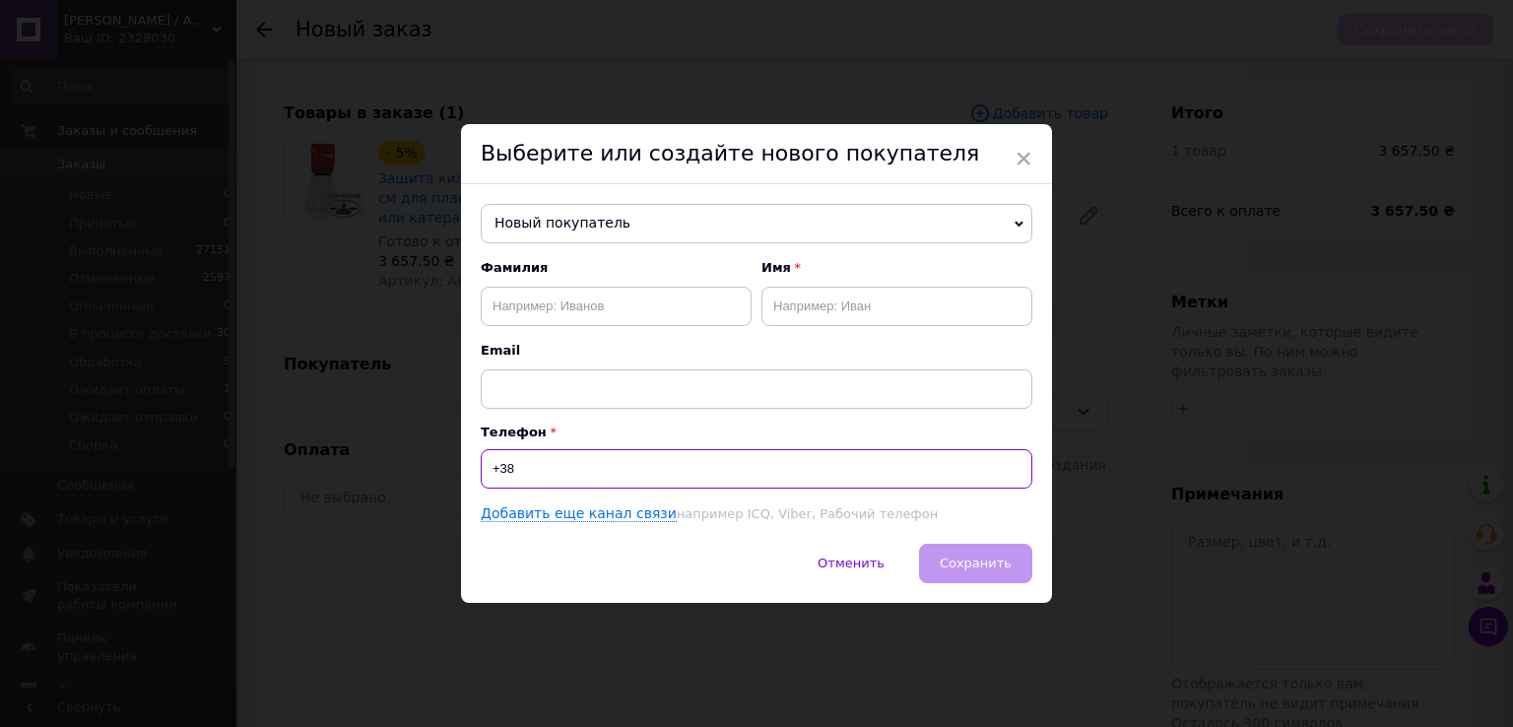
paste input "0965505959"
type input "[PHONE_NUMBER]"
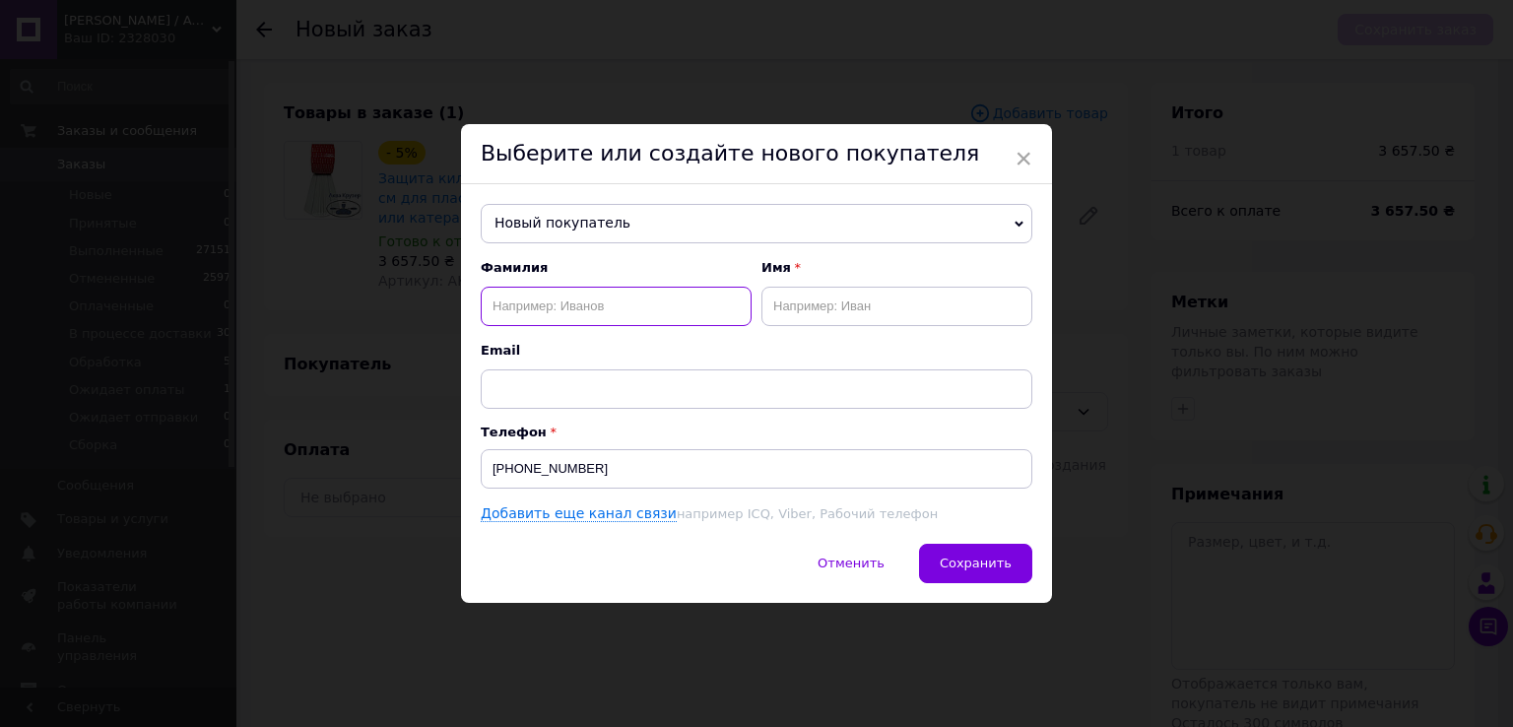
click at [516, 300] on input "text" at bounding box center [616, 306] width 271 height 39
type input "Борис"
click at [815, 304] on input "text" at bounding box center [896, 306] width 271 height 39
paste input "Сергій"
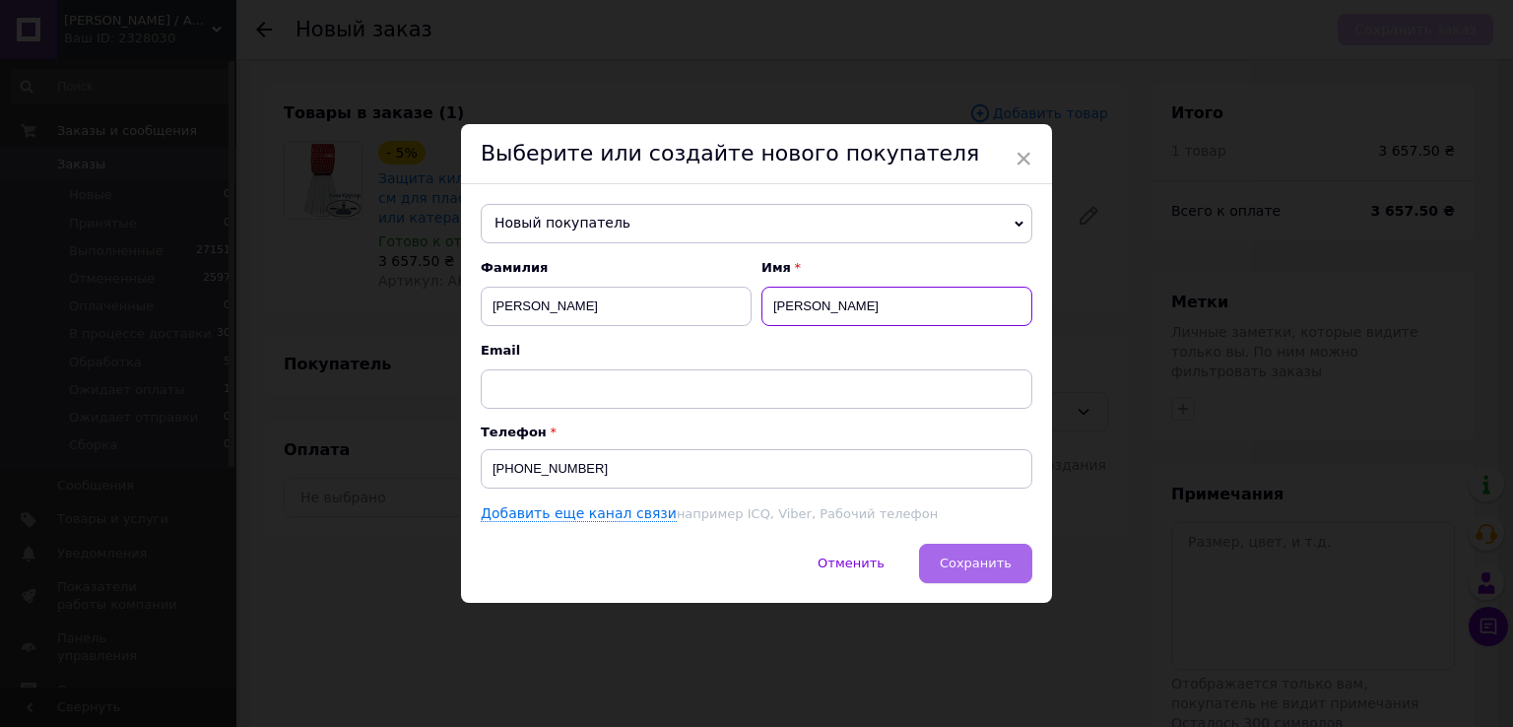
type input "Сергій"
click at [981, 557] on span "Сохранить" at bounding box center [976, 562] width 72 height 15
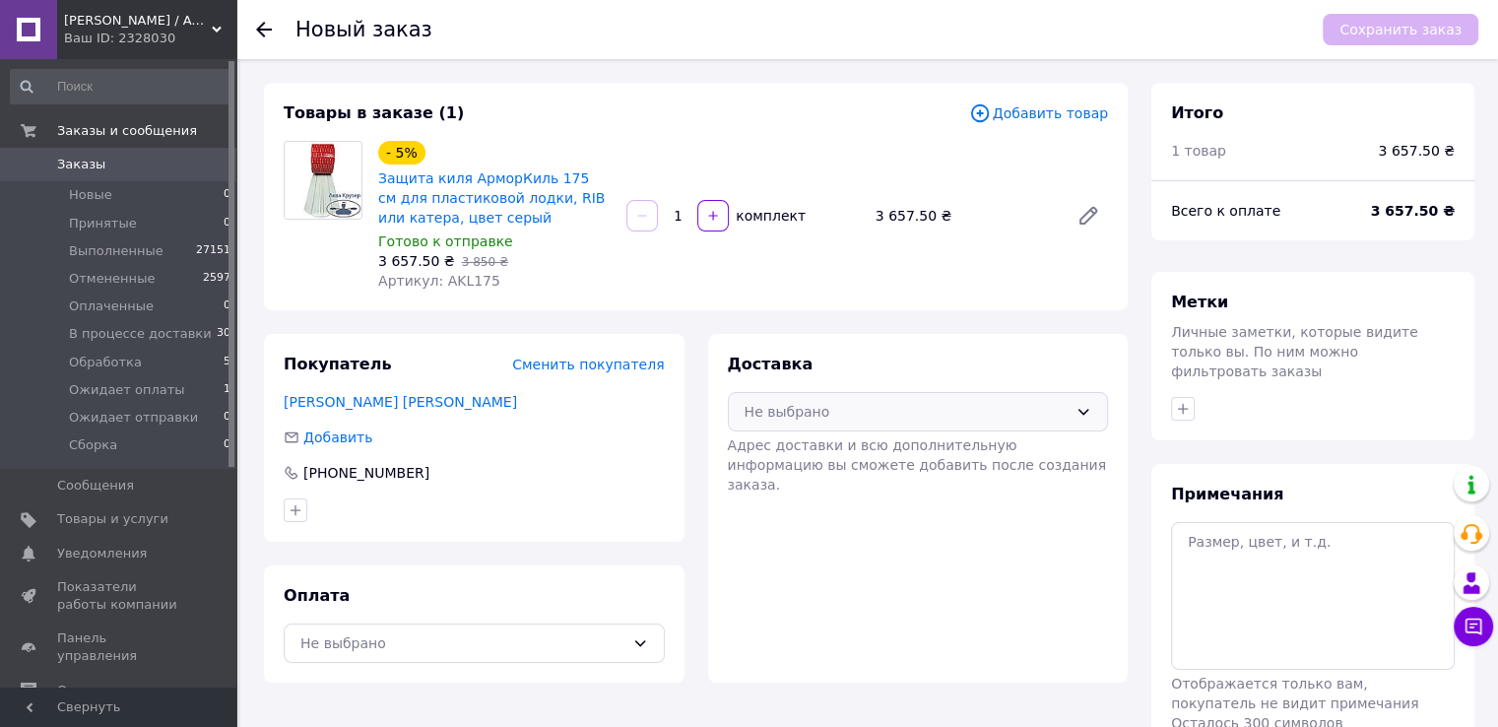
click at [941, 417] on div "Не выбрано" at bounding box center [907, 412] width 324 height 22
click at [918, 448] on span "Нова Пошта (платная)" at bounding box center [933, 454] width 318 height 20
click at [627, 642] on div "Не выбрано" at bounding box center [474, 642] width 381 height 39
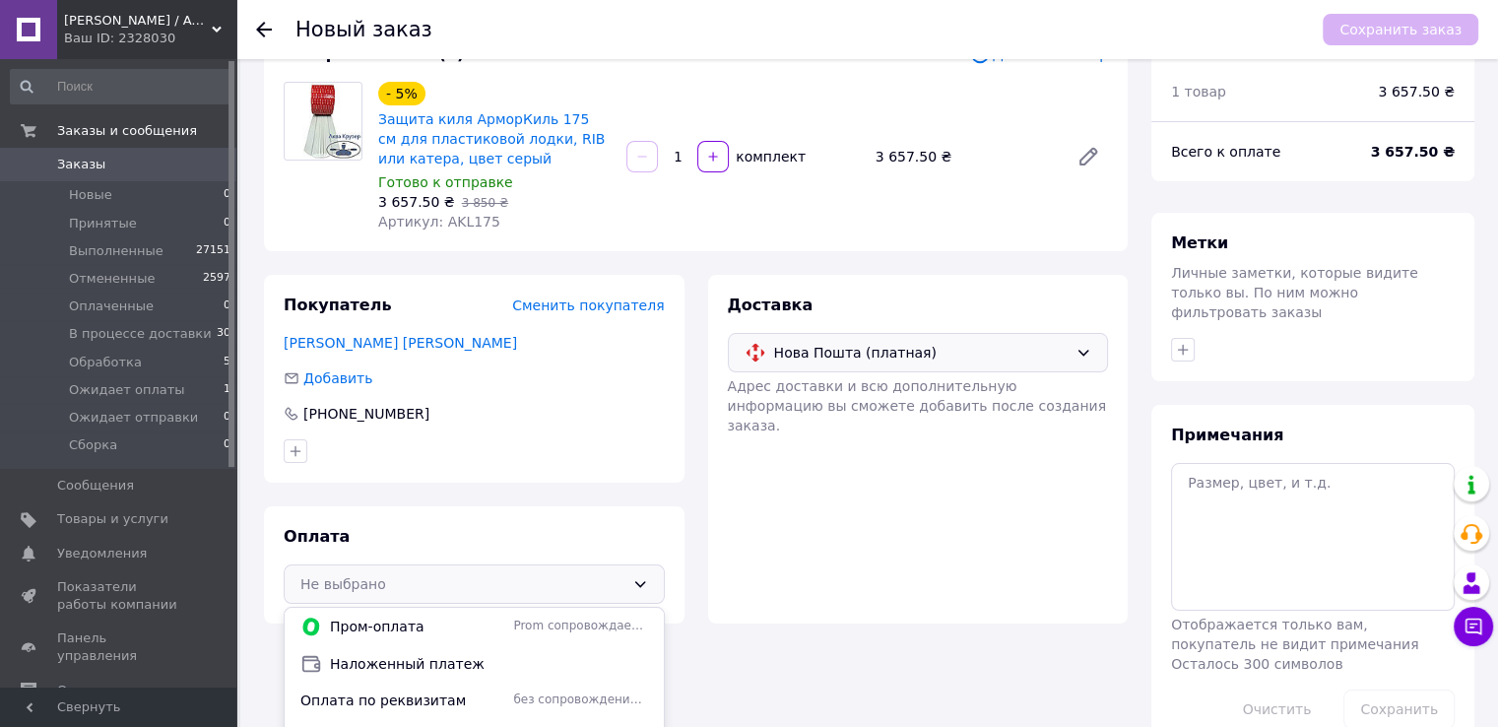
scroll to position [87, 0]
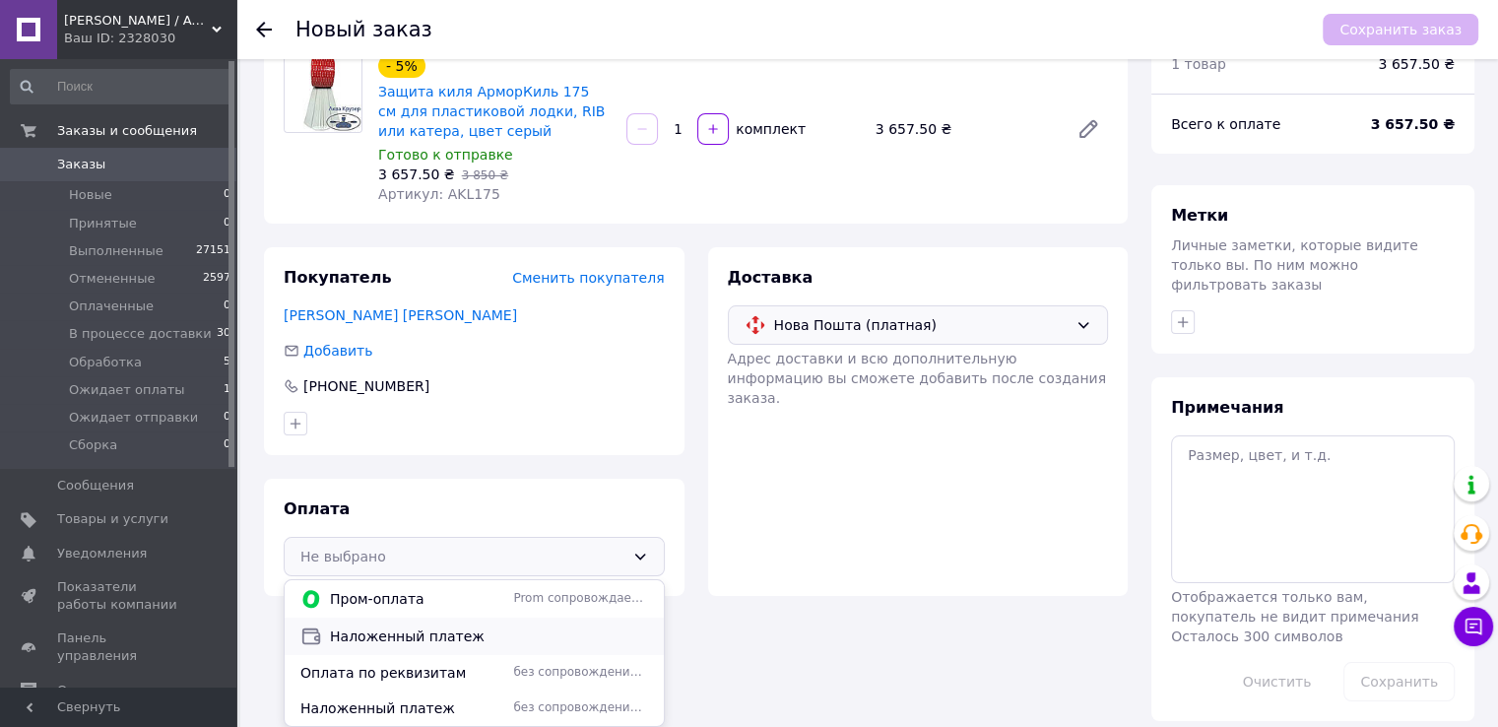
click at [439, 636] on span "Наложенный платеж" at bounding box center [489, 636] width 318 height 20
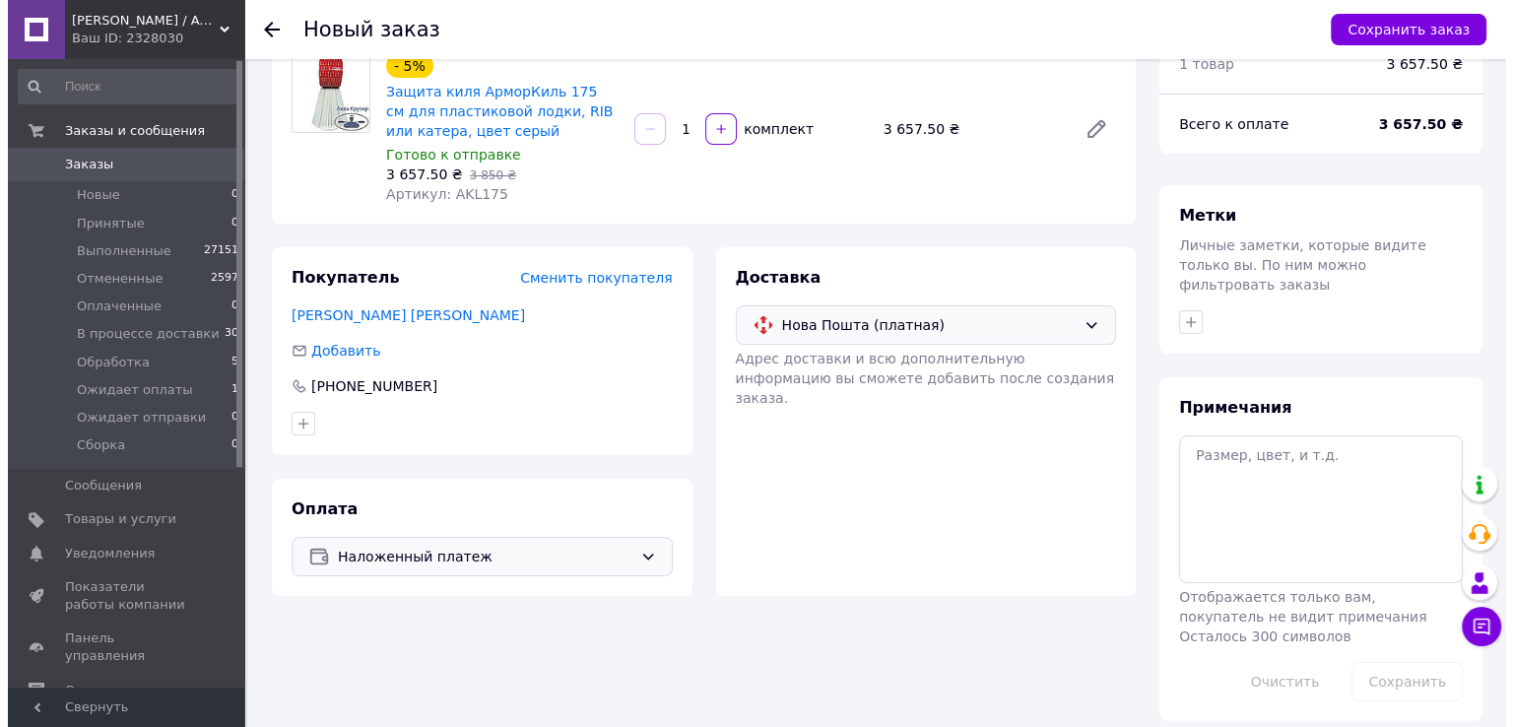
scroll to position [84, 0]
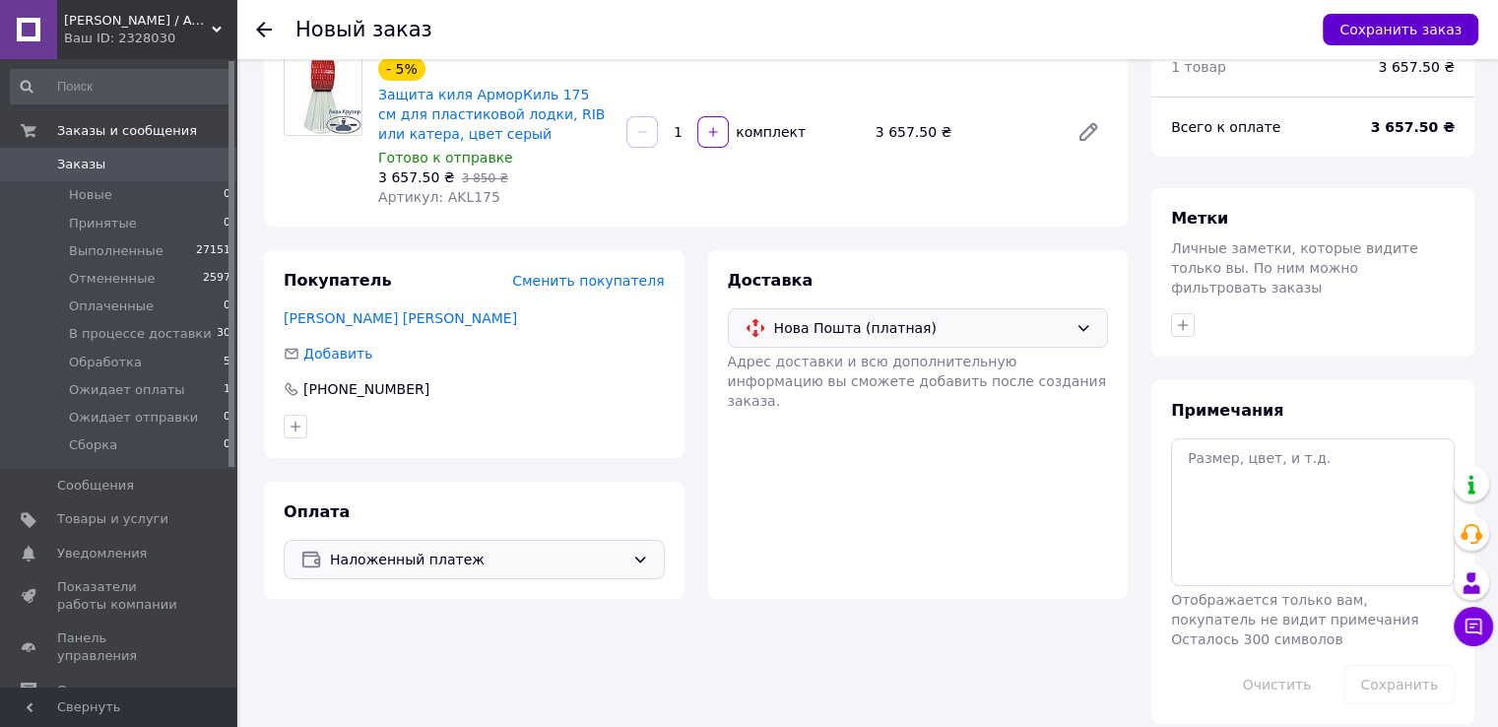
click at [1389, 28] on button "Сохранить заказ" at bounding box center [1401, 30] width 156 height 32
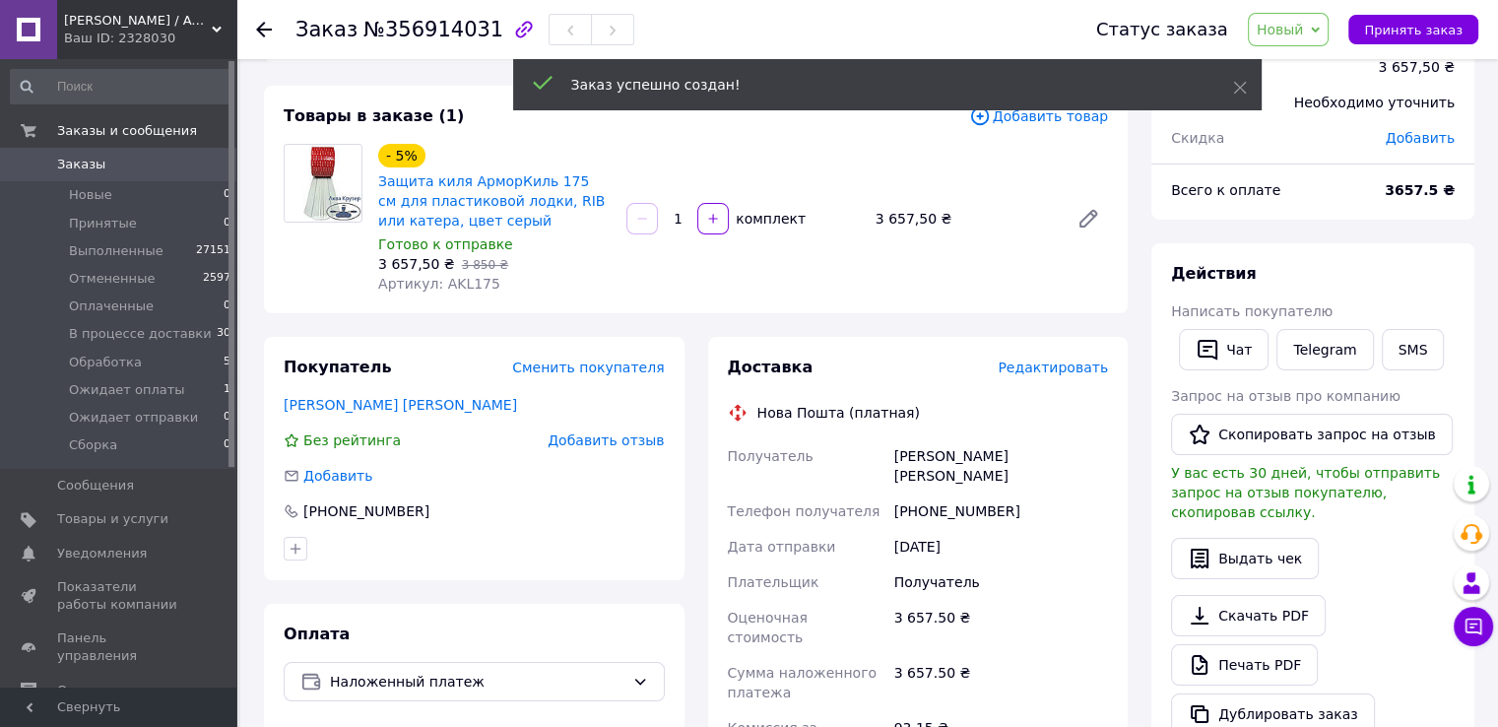
click at [1038, 370] on span "Редактировать" at bounding box center [1053, 367] width 110 height 16
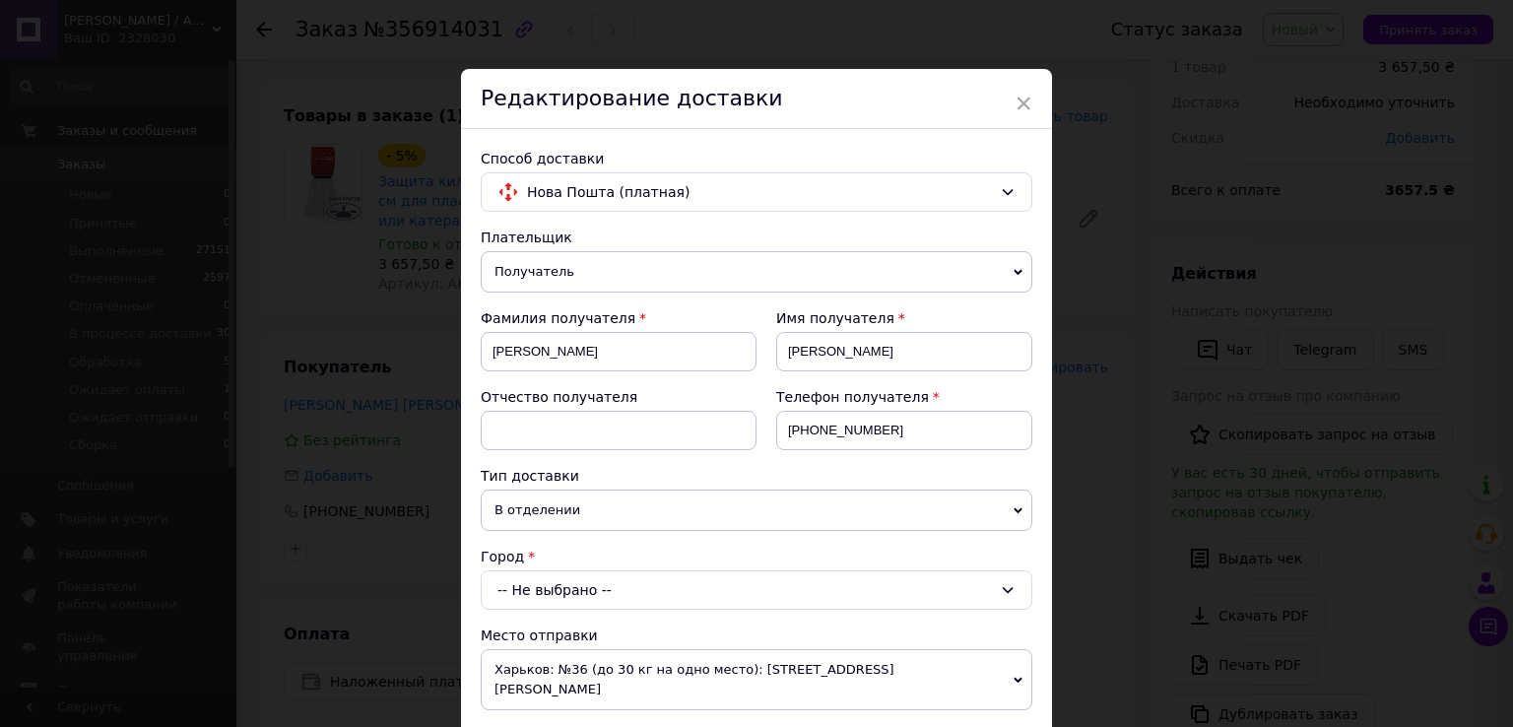
click at [678, 598] on div "-- Не выбрано --" at bounding box center [757, 589] width 552 height 39
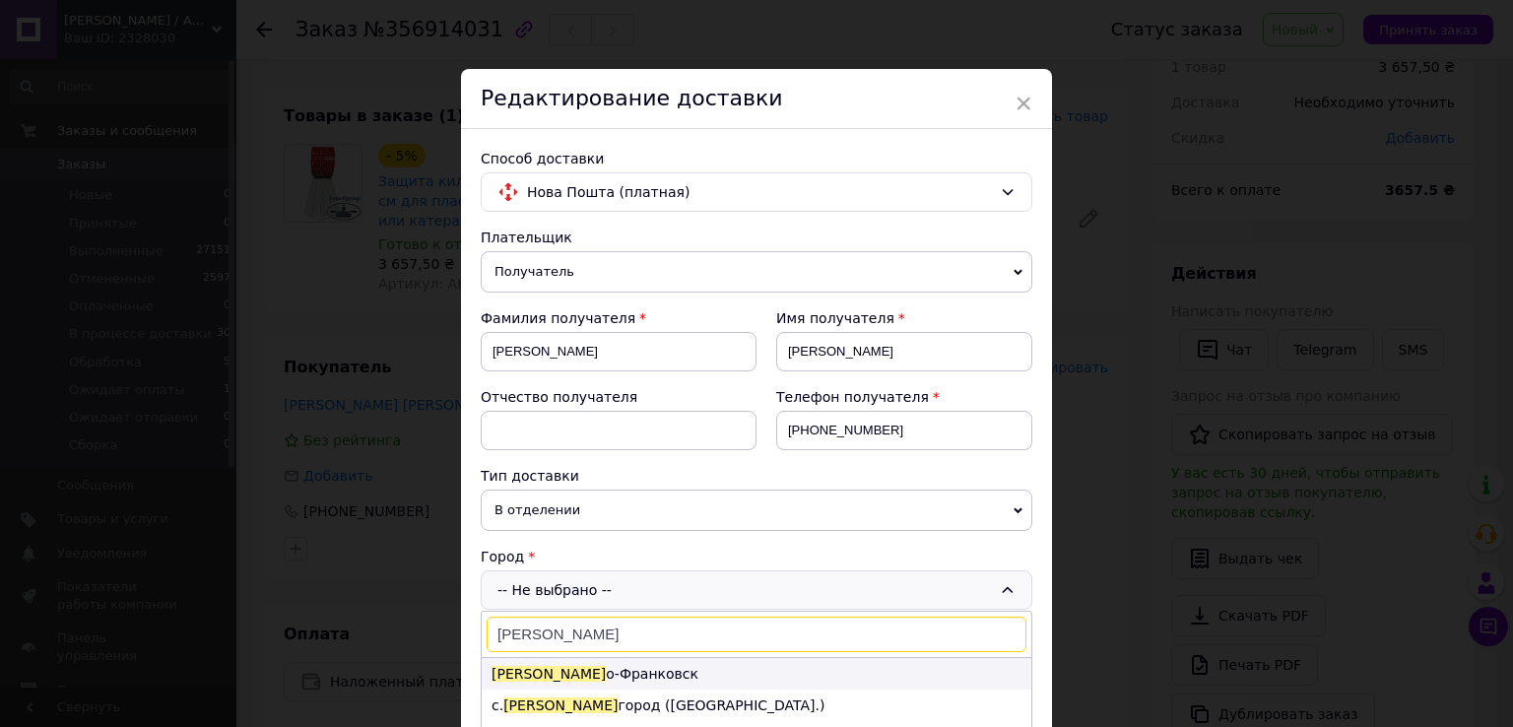
type input "Иван"
click at [587, 677] on li "Иван о-Франковск" at bounding box center [757, 674] width 550 height 32
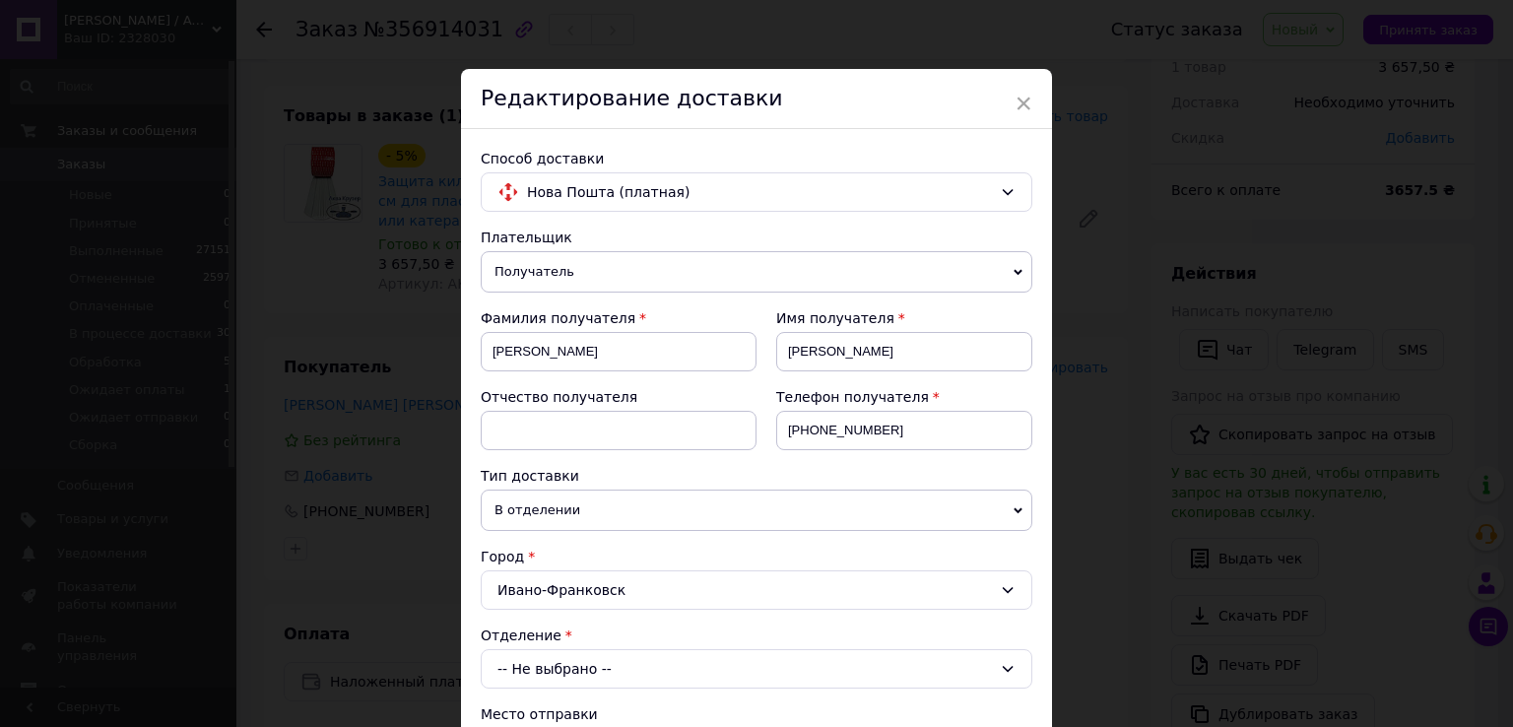
click at [662, 660] on div "-- Не выбрано --" at bounding box center [757, 668] width 552 height 39
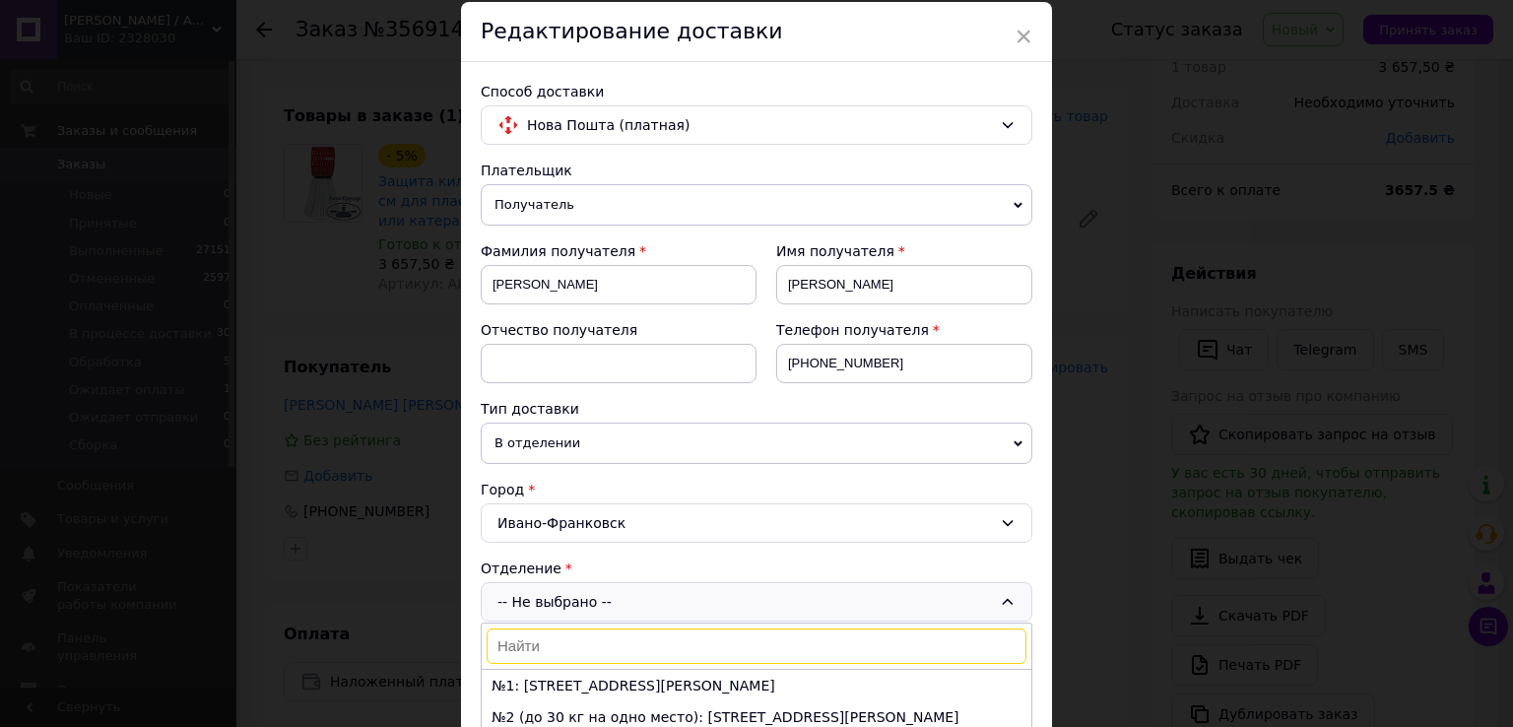
scroll to position [295, 0]
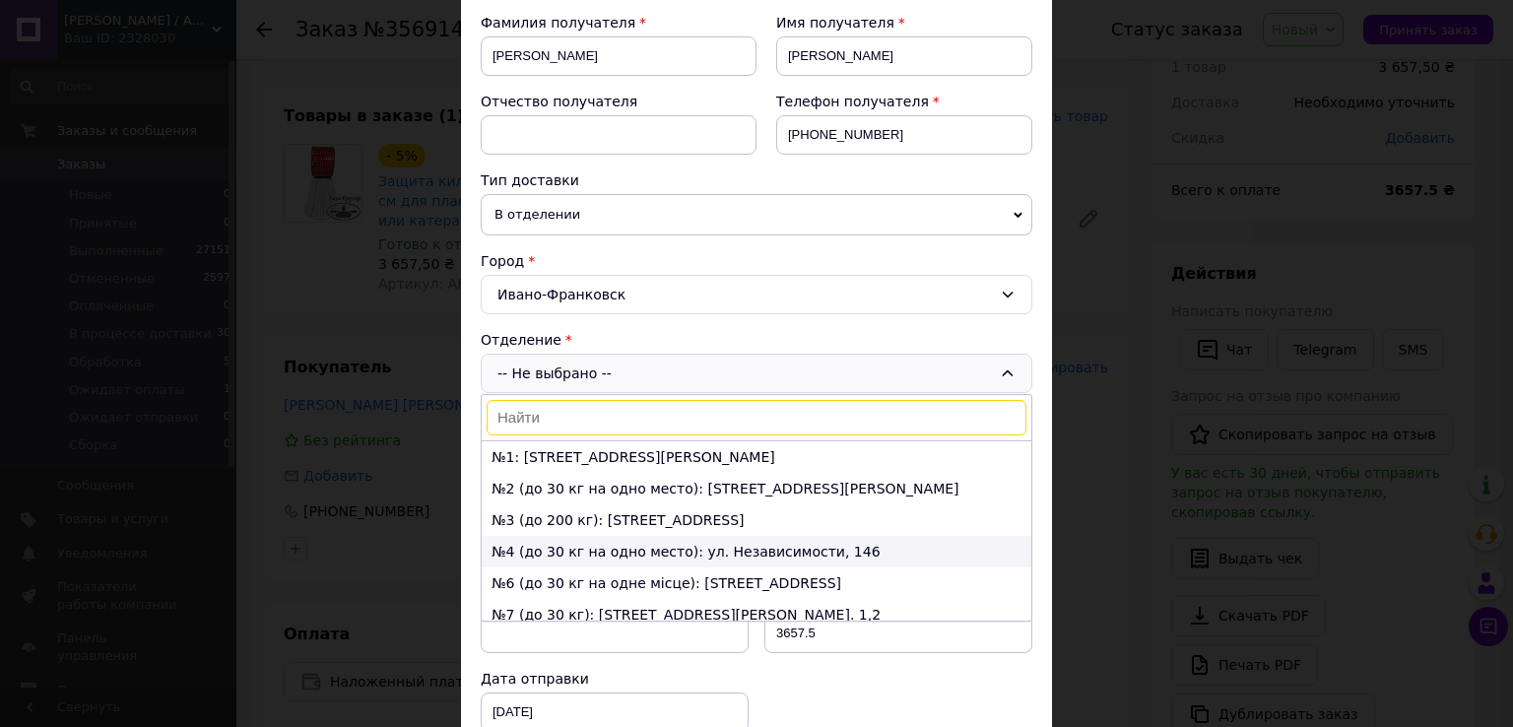
click at [595, 543] on li "№4 (до 30 кг на одно место): ул. Независимости, 146" at bounding box center [757, 552] width 550 height 32
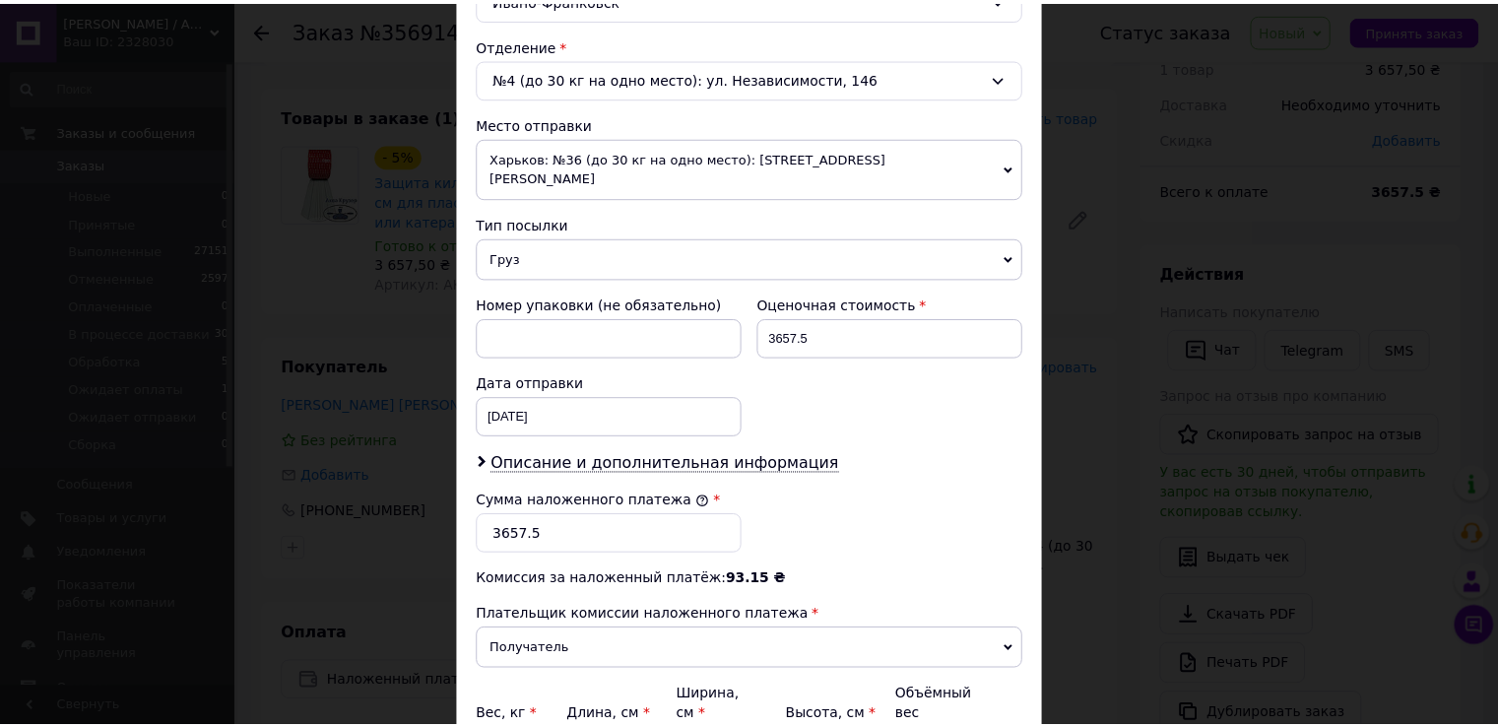
scroll to position [770, 0]
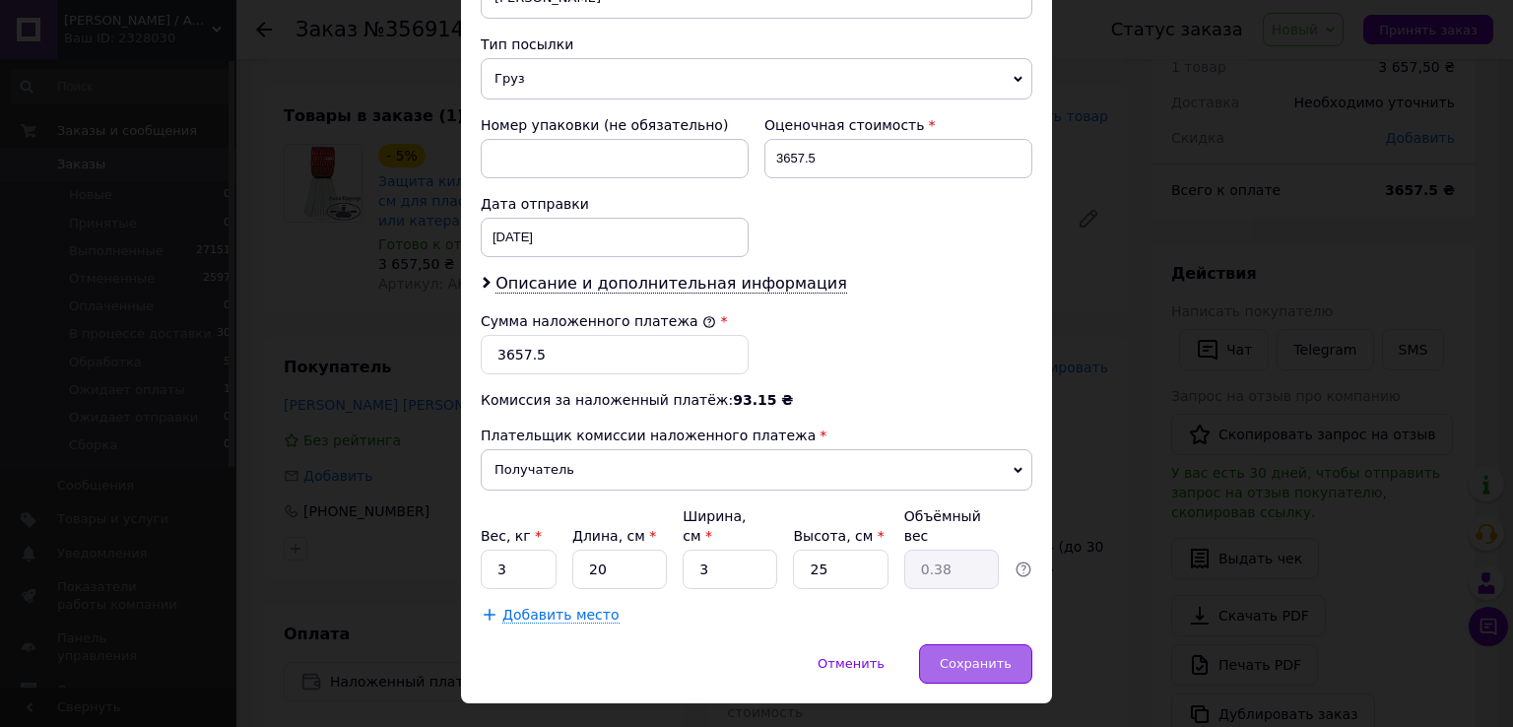
click at [957, 656] on span "Сохранить" at bounding box center [976, 663] width 72 height 15
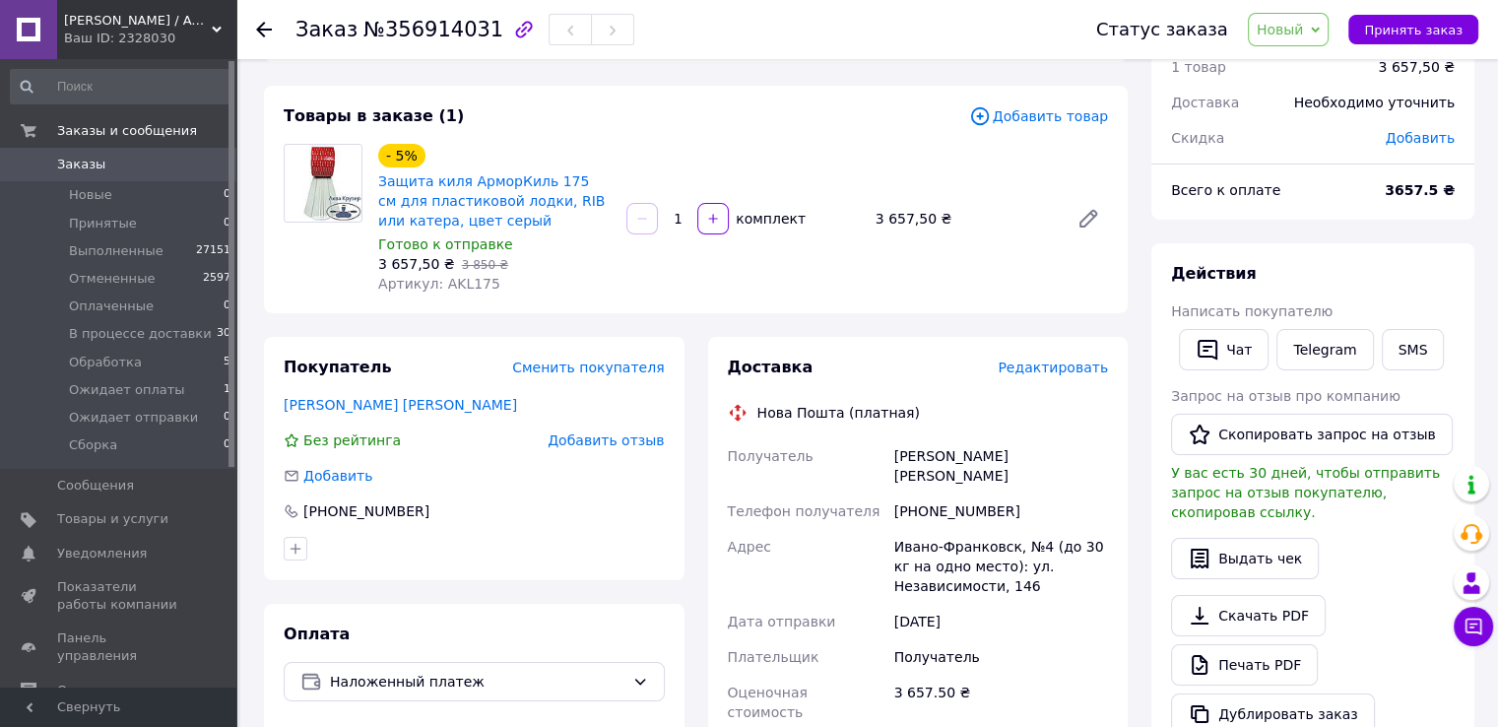
click at [1304, 31] on span "Новый" at bounding box center [1280, 30] width 47 height 16
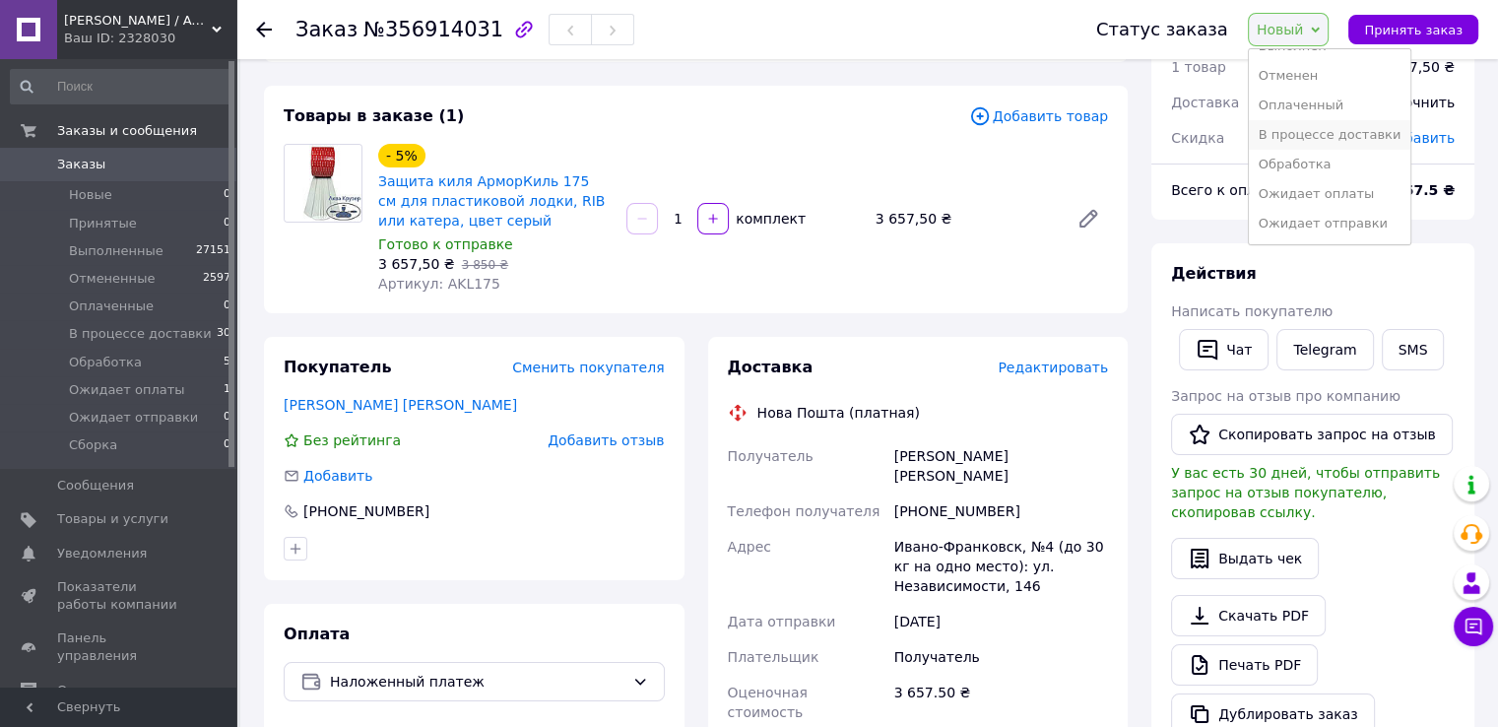
scroll to position [80, 0]
click at [1306, 226] on li "Сборка" at bounding box center [1330, 226] width 162 height 30
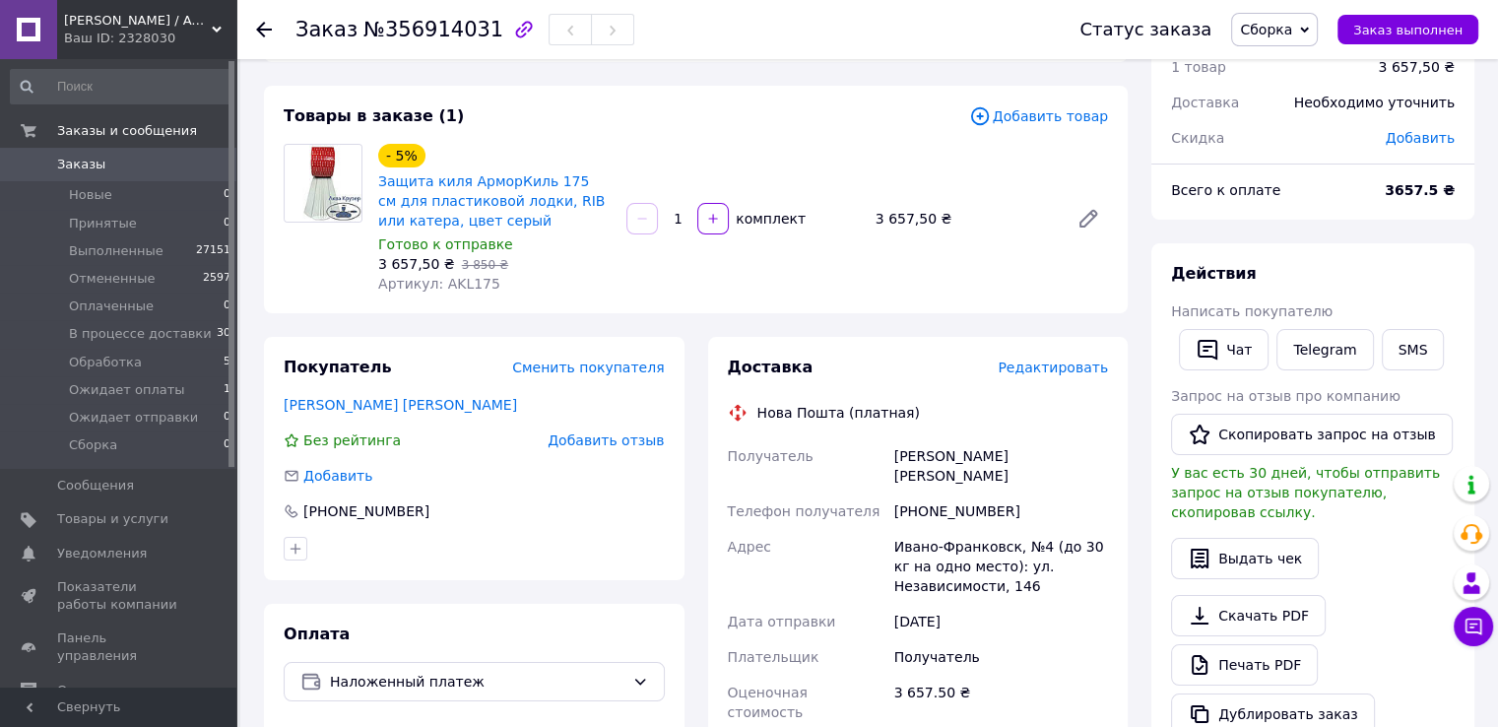
click at [79, 170] on span "Заказы" at bounding box center [81, 165] width 48 height 18
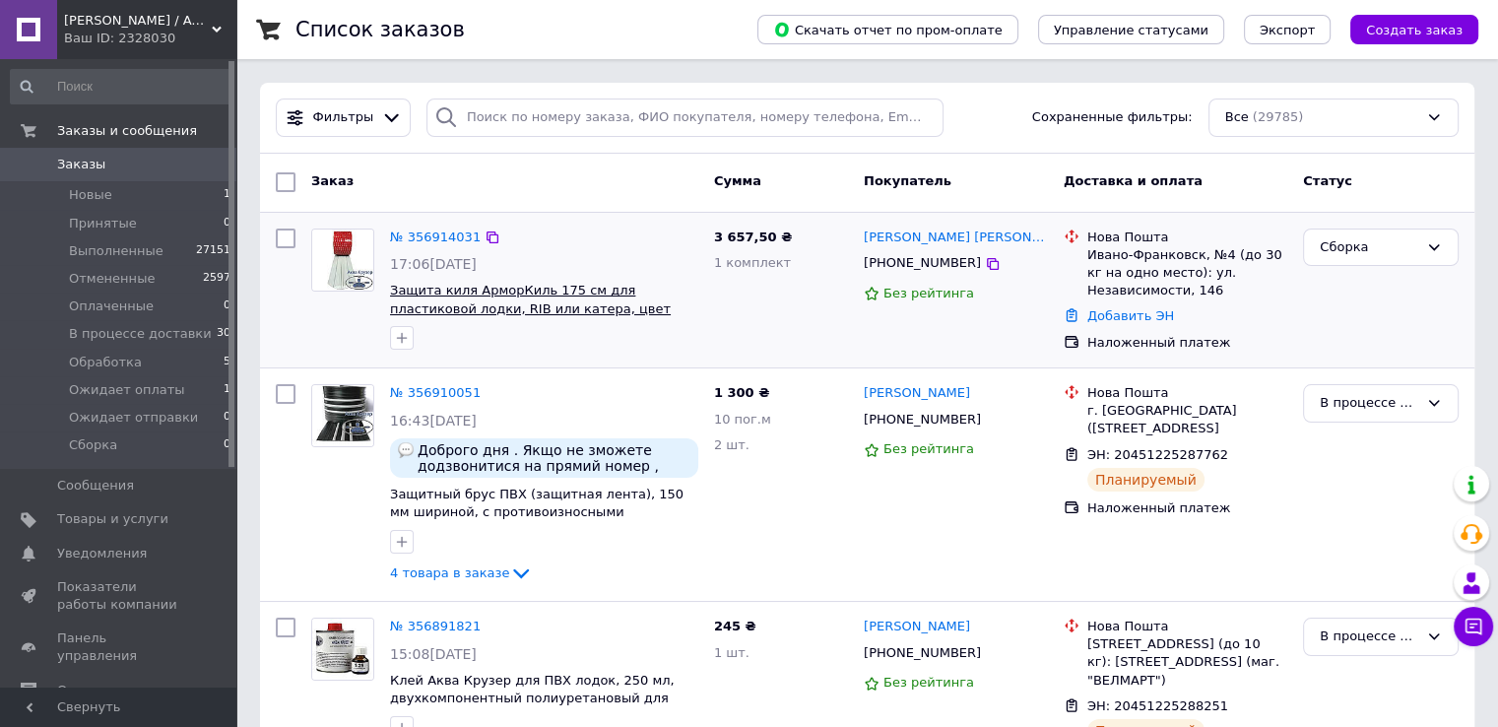
click at [549, 296] on span "Защита киля АрморКиль 175 см для пластиковой лодки, RIB или катера, цвет серый" at bounding box center [530, 308] width 281 height 51
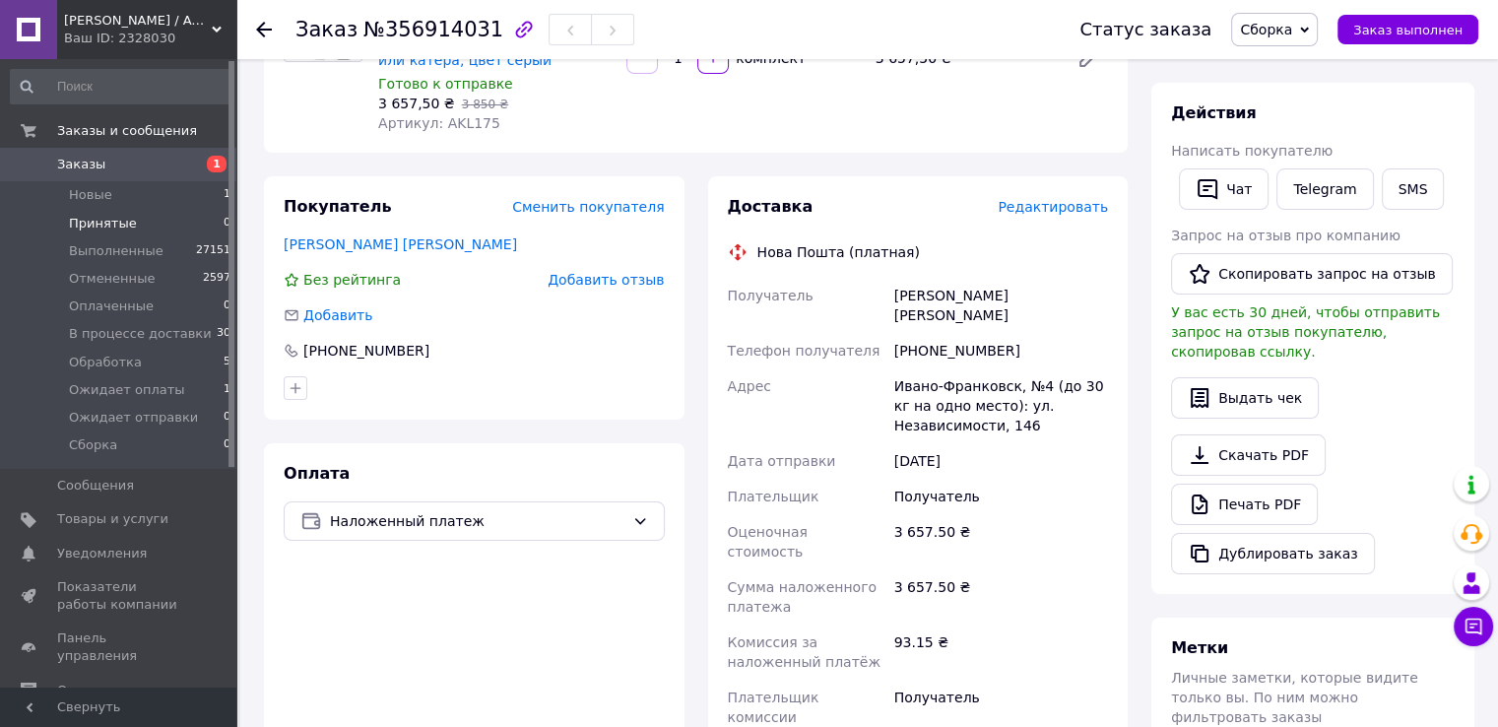
scroll to position [197, 0]
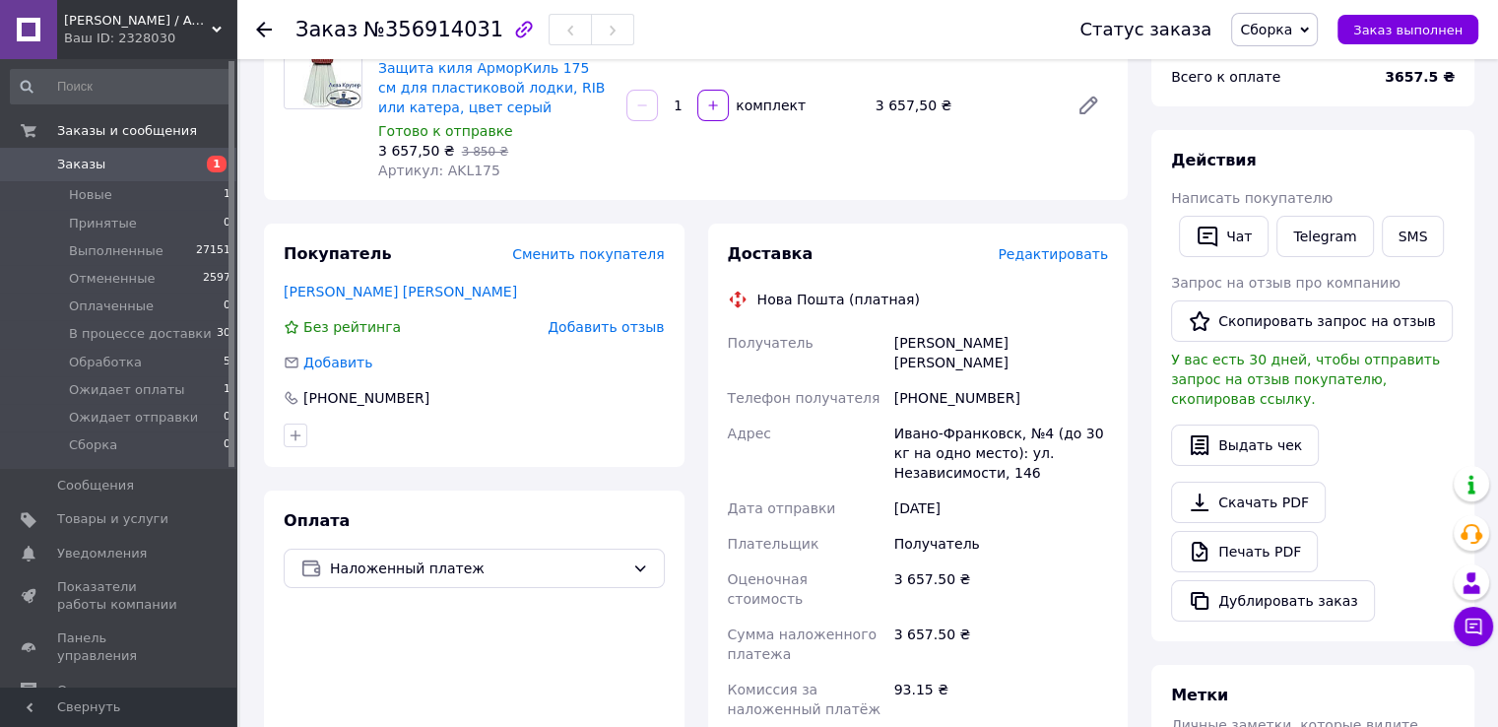
click at [71, 166] on span "Заказы" at bounding box center [81, 165] width 48 height 18
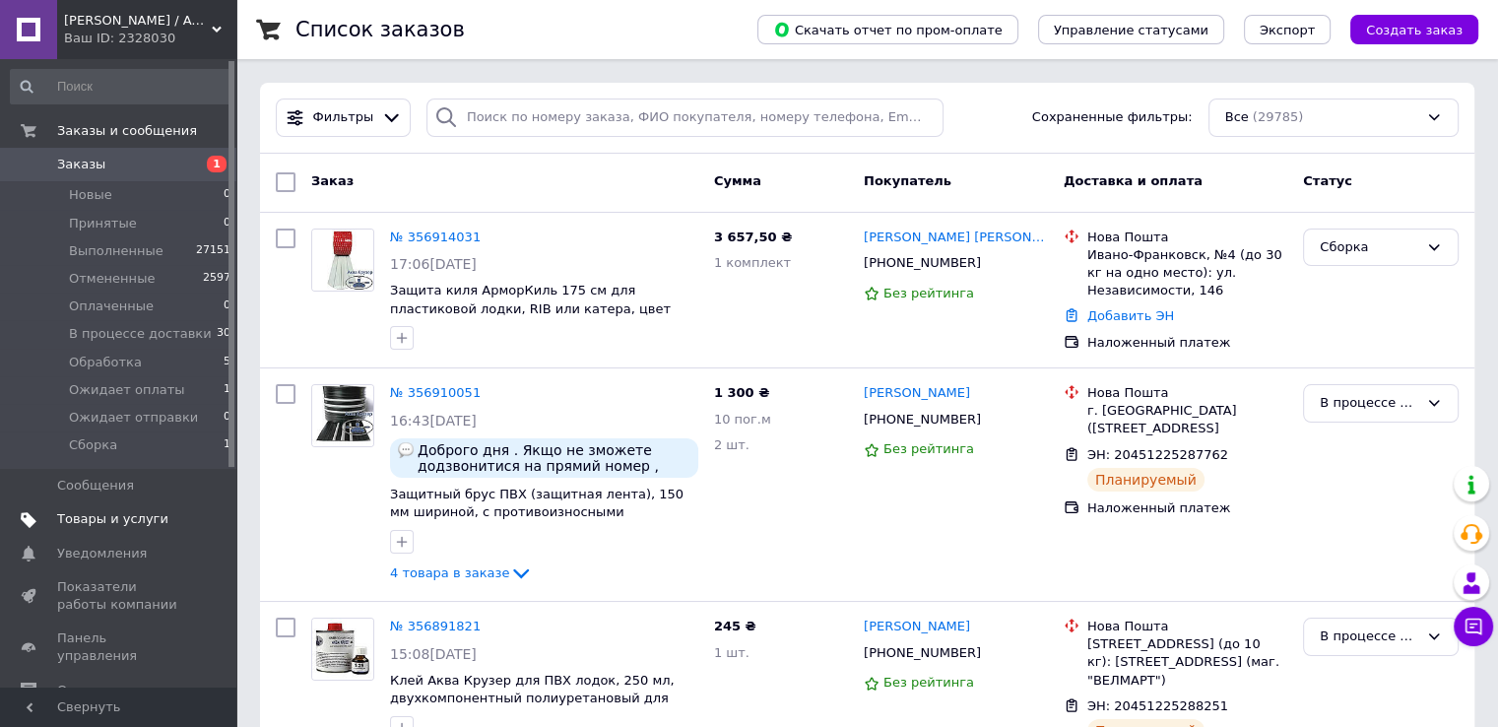
click at [94, 521] on span "Товары и услуги" at bounding box center [112, 519] width 111 height 18
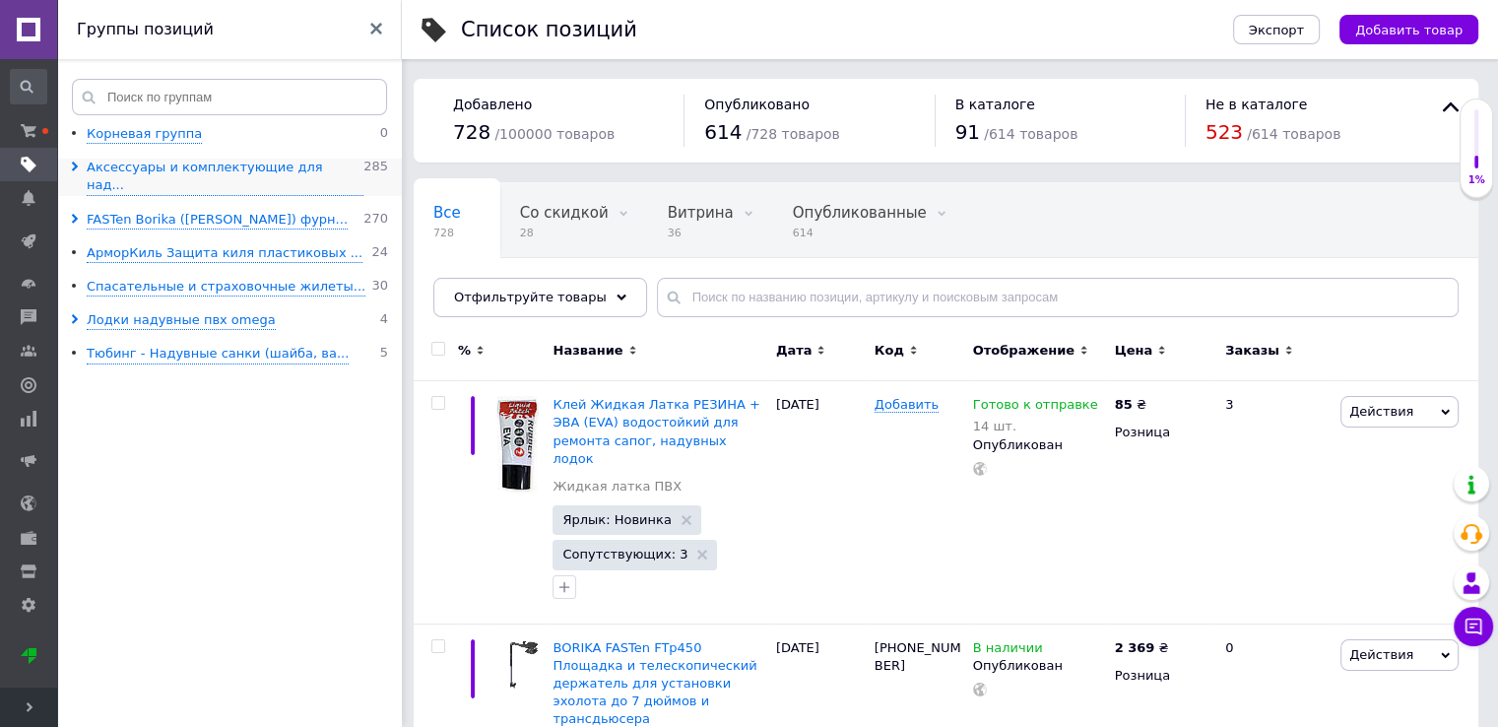
click at [75, 162] on span at bounding box center [78, 177] width 17 height 36
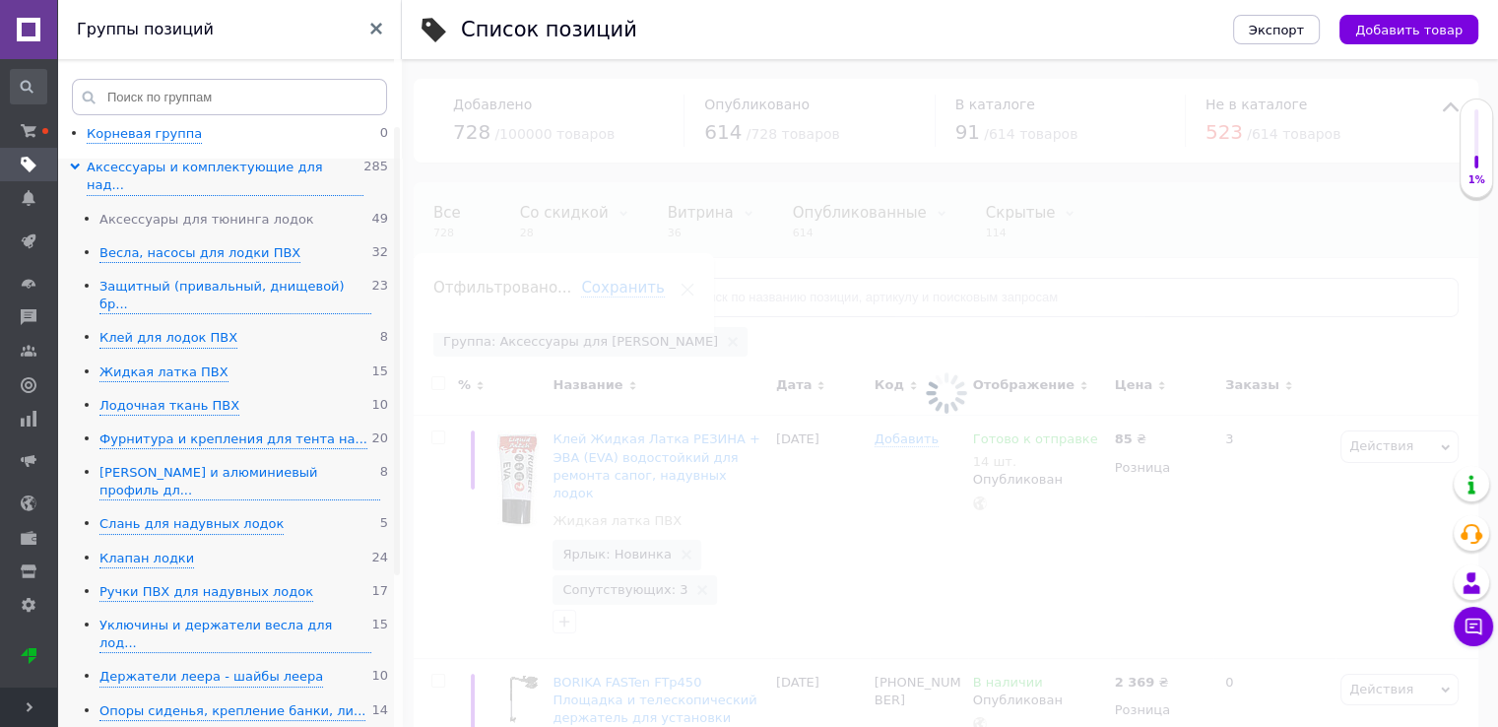
click at [141, 211] on div "Аксессуары для тюнинга лодок" at bounding box center [206, 220] width 215 height 19
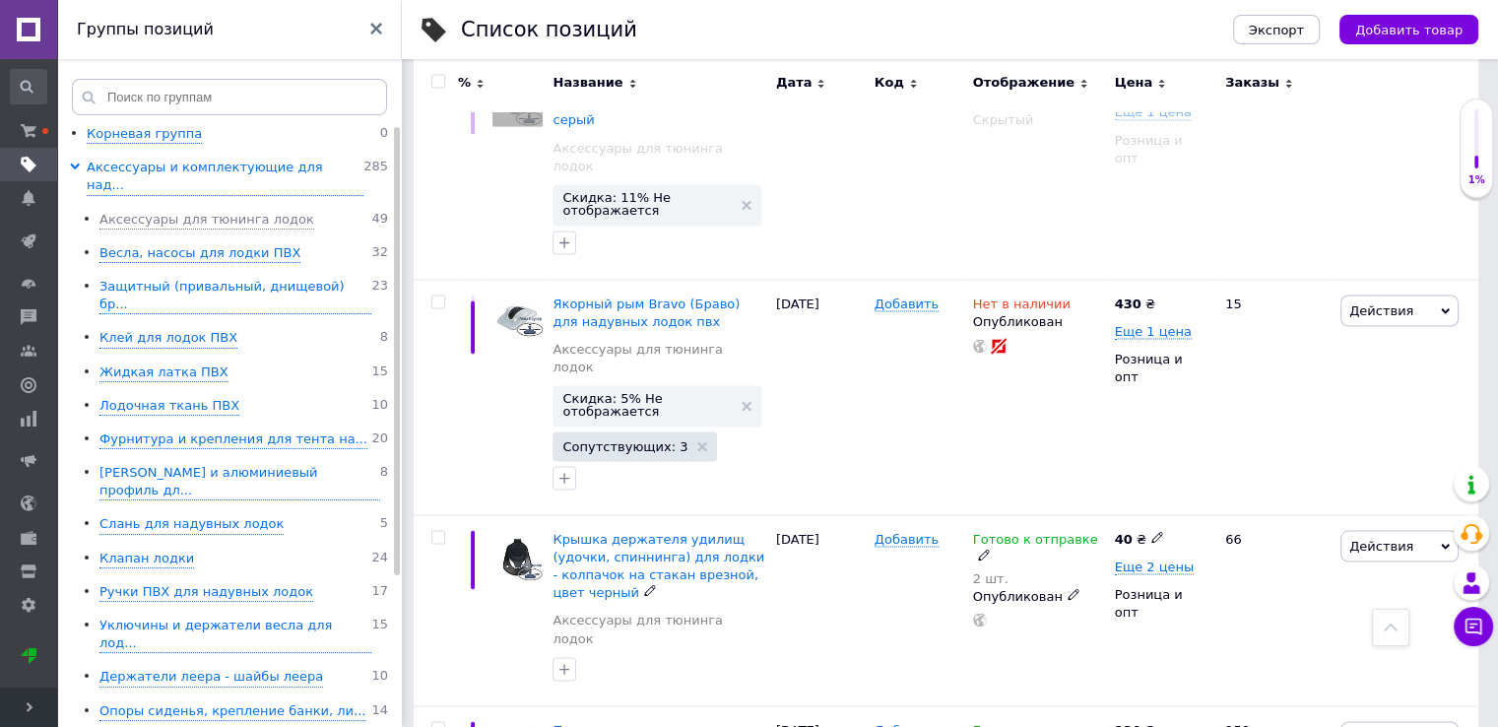
scroll to position [3938, 0]
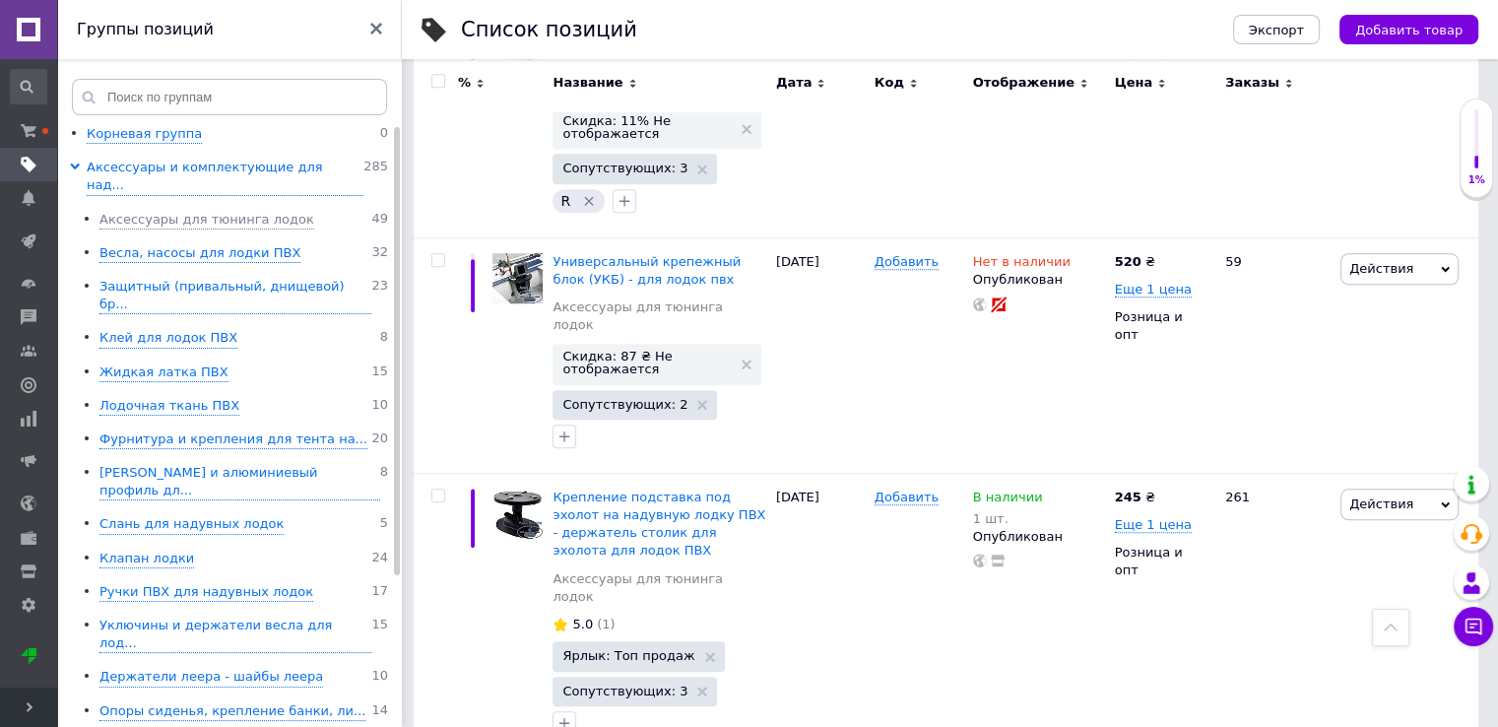
scroll to position [1477, 0]
